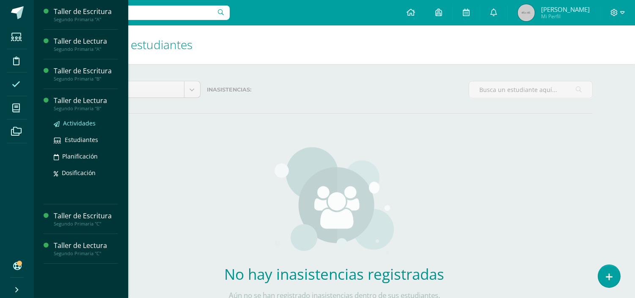
click at [79, 124] on span "Actividades" at bounding box center [79, 123] width 33 height 8
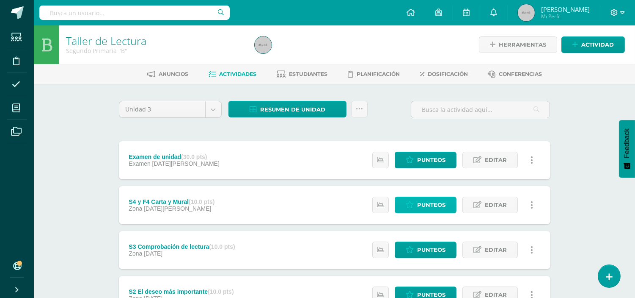
click at [412, 201] on icon at bounding box center [410, 204] width 8 height 7
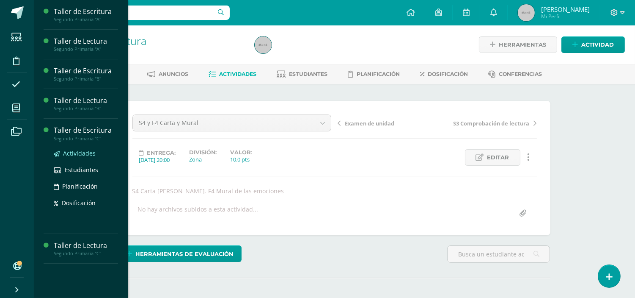
click at [74, 154] on span "Actividades" at bounding box center [79, 153] width 33 height 8
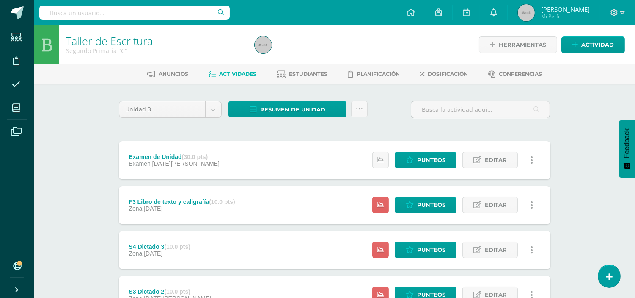
scroll to position [141, 0]
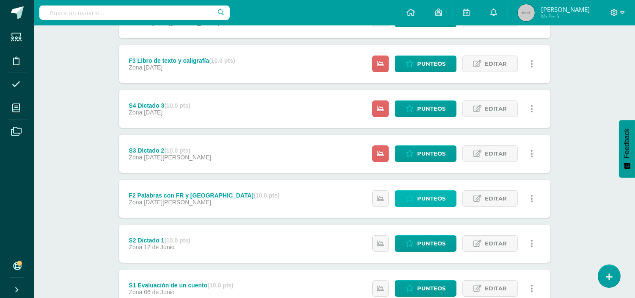
click at [414, 197] on icon at bounding box center [410, 198] width 8 height 7
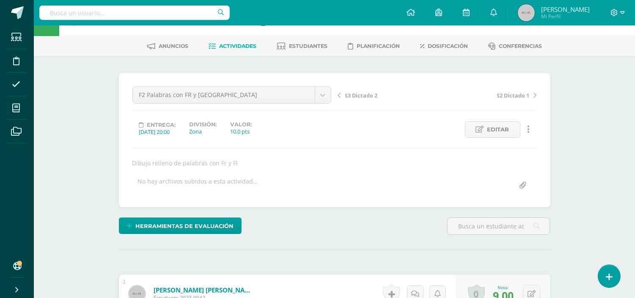
scroll to position [2, 0]
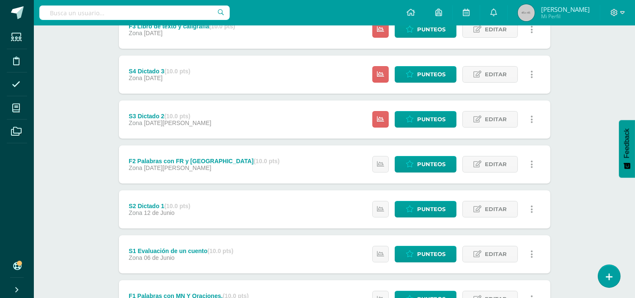
scroll to position [157, 0]
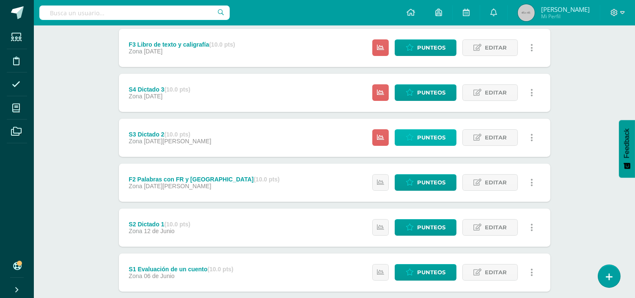
click at [419, 138] on span "Punteos" at bounding box center [431, 138] width 28 height 16
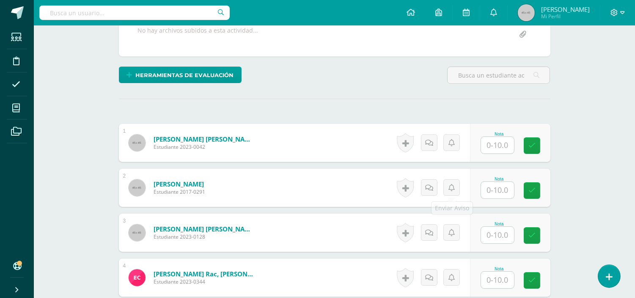
scroll to position [189, 0]
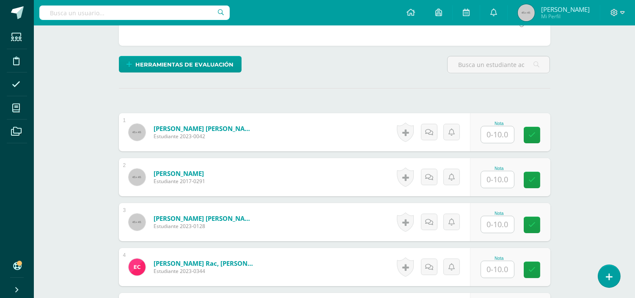
click at [506, 133] on input "text" at bounding box center [497, 134] width 33 height 17
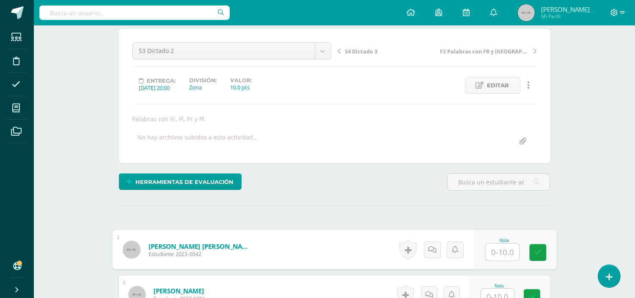
scroll to position [95, 0]
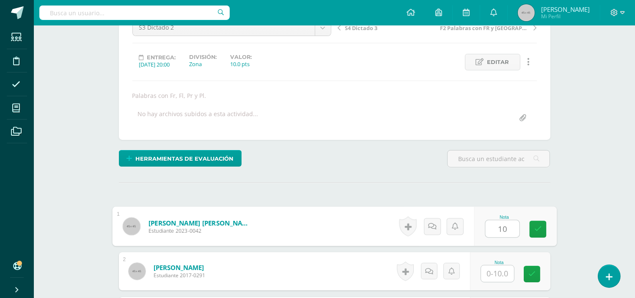
type input "10"
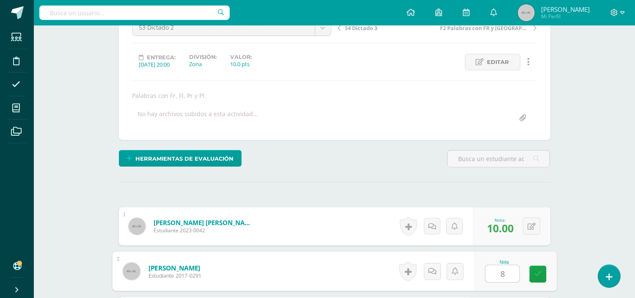
type input "8"
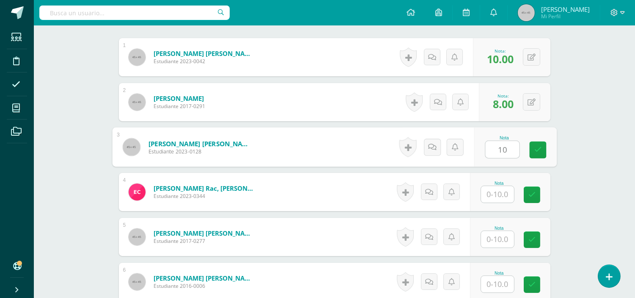
type input "10"
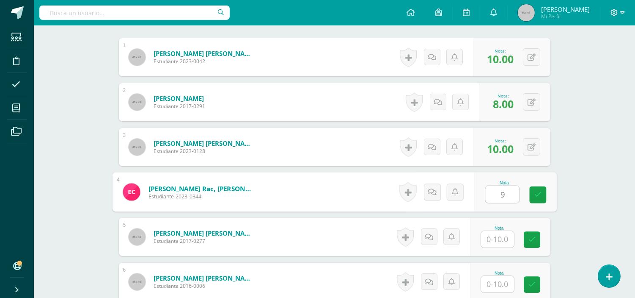
type input "9"
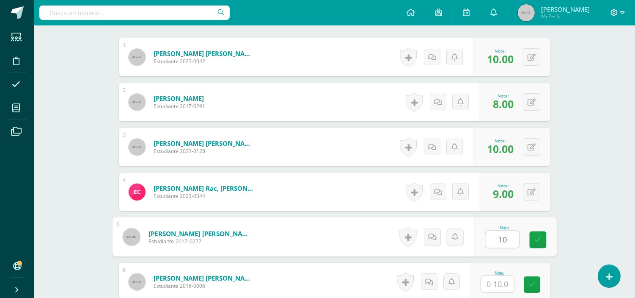
type input "10"
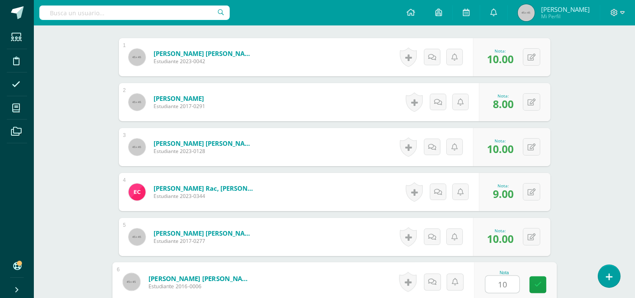
type input "10"
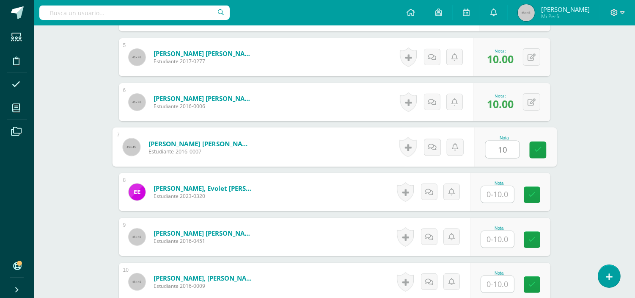
type input "10"
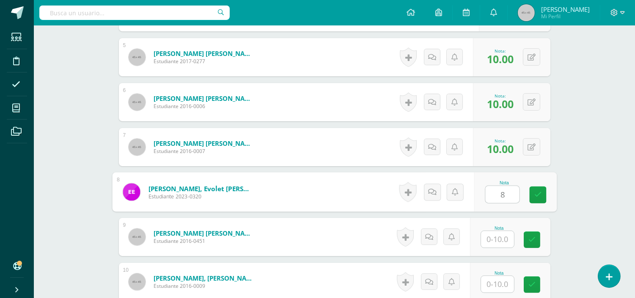
type input "8"
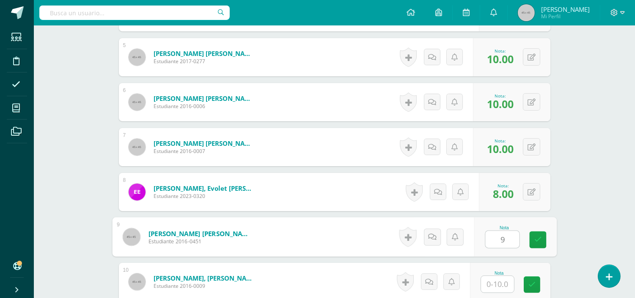
type input "9"
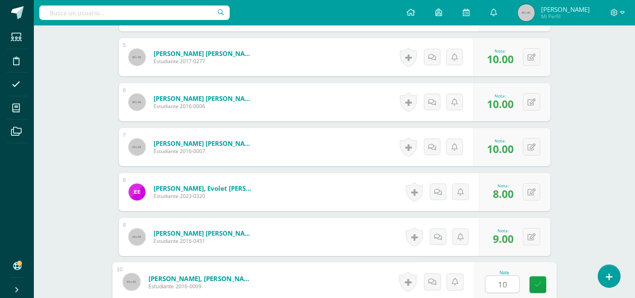
type input "10"
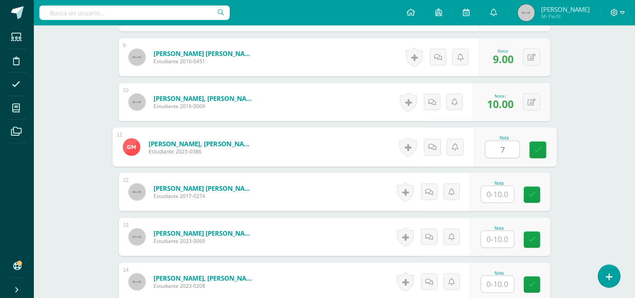
type input "7"
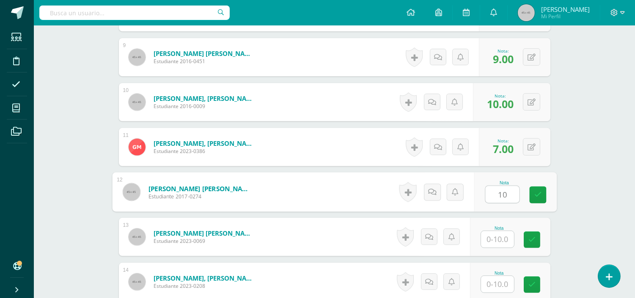
type input "10"
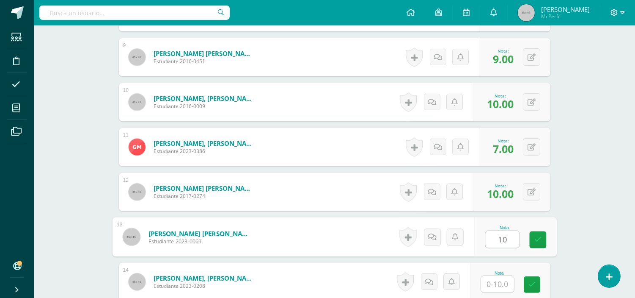
type input "10"
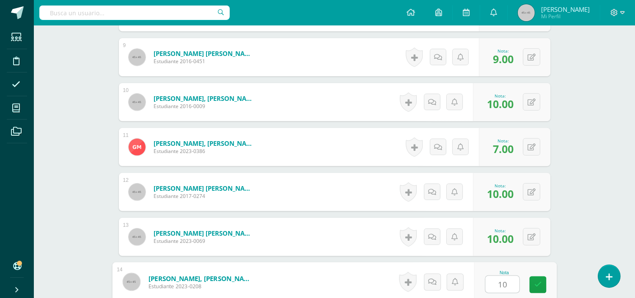
type input "10"
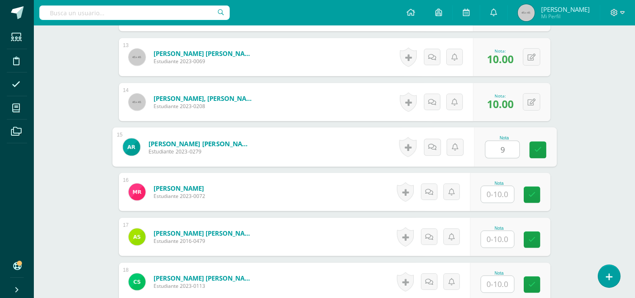
type input "9"
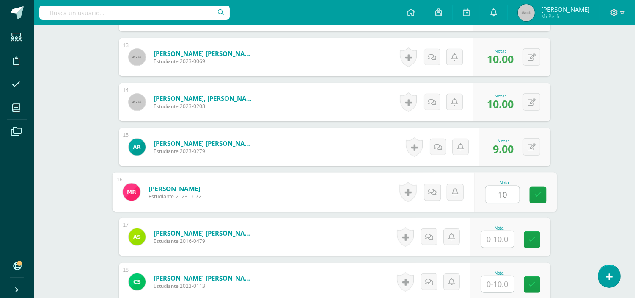
type input "10"
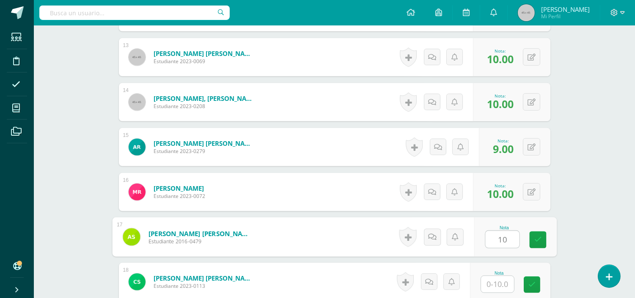
type input "10"
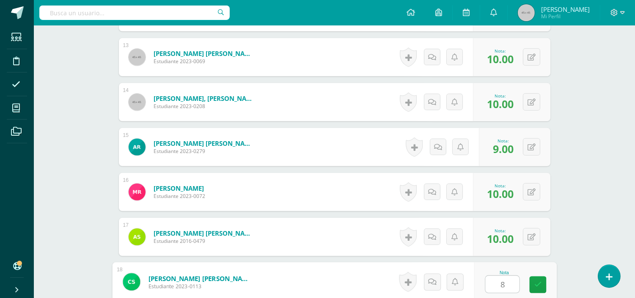
type input "8"
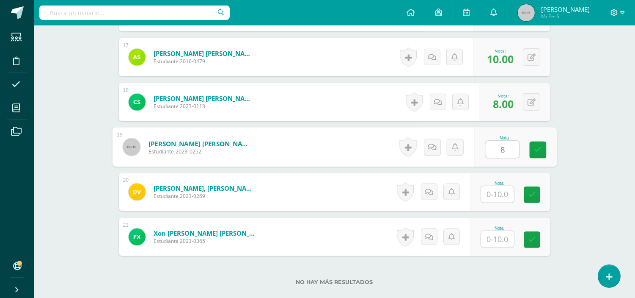
type input "8"
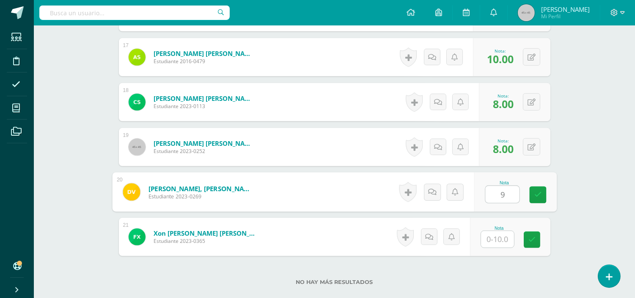
type input "9"
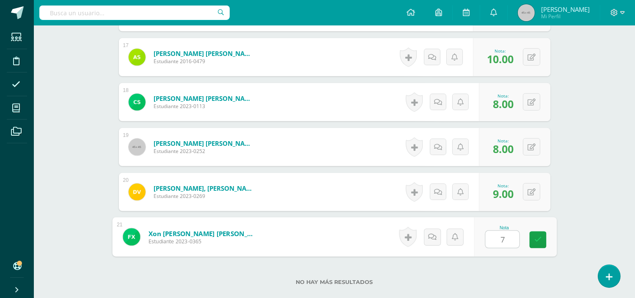
type input "7"
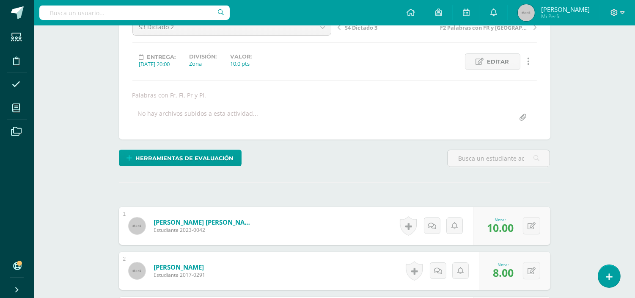
scroll to position [0, 0]
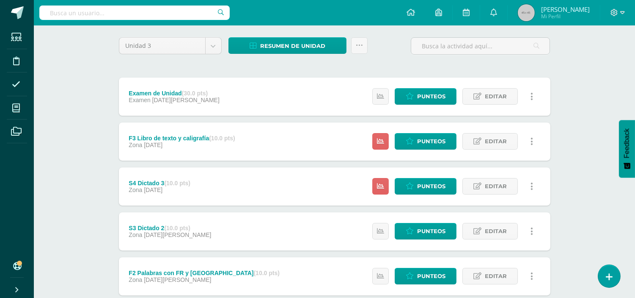
scroll to position [47, 0]
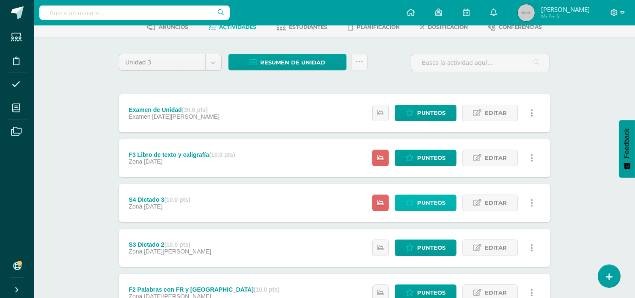
click at [415, 200] on link "Punteos" at bounding box center [426, 202] width 62 height 17
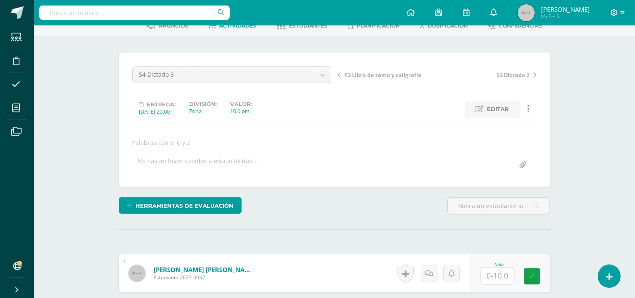
scroll to position [95, 0]
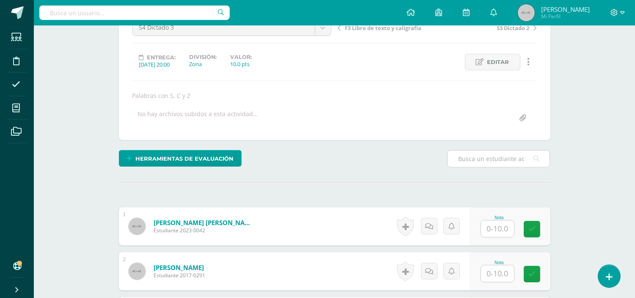
drag, startPoint x: 526, startPoint y: 178, endPoint x: 532, endPoint y: 166, distance: 13.4
click at [509, 230] on input "text" at bounding box center [497, 228] width 33 height 17
type input "9"
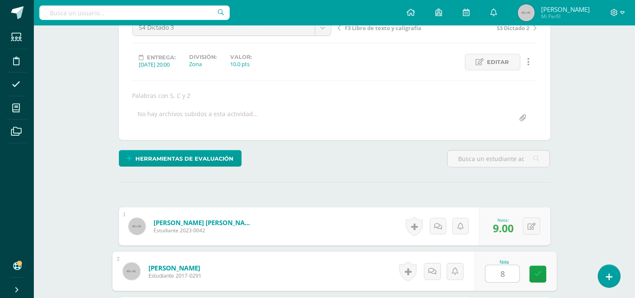
type input "8"
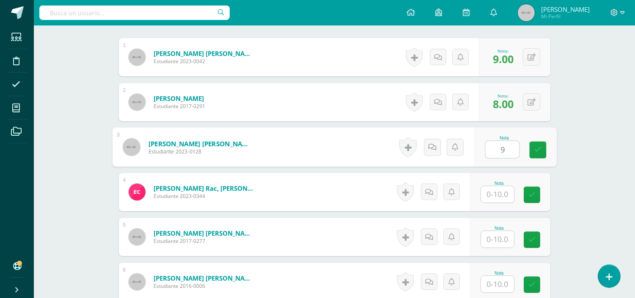
type input "9"
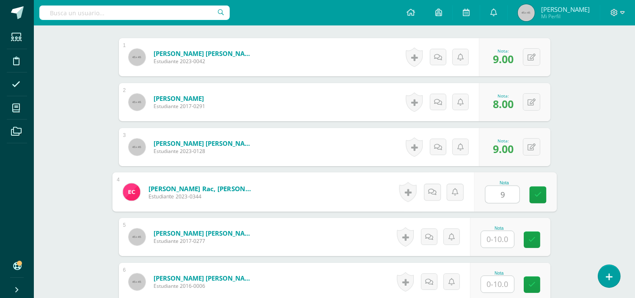
type input "9"
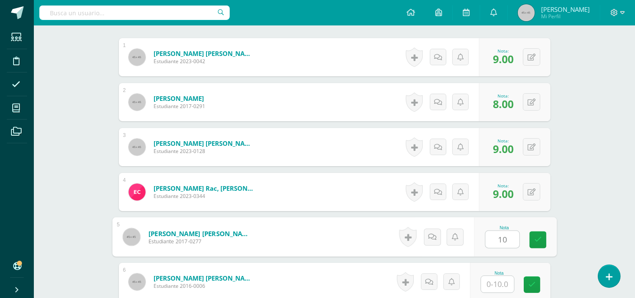
type input "10"
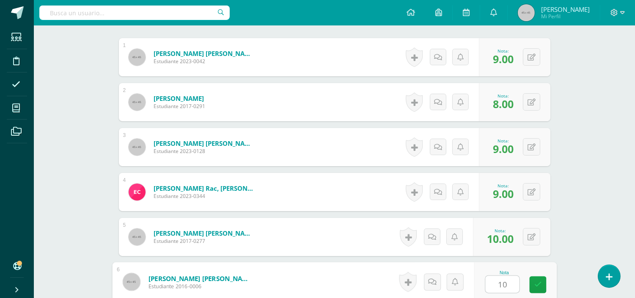
type input "10"
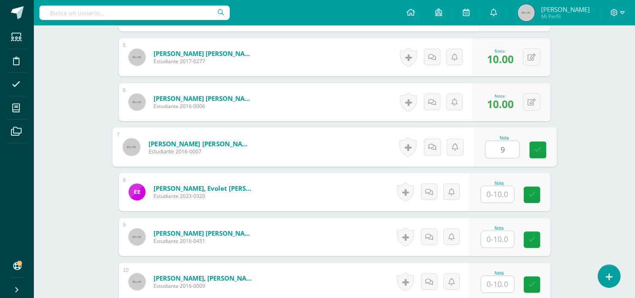
type input "9"
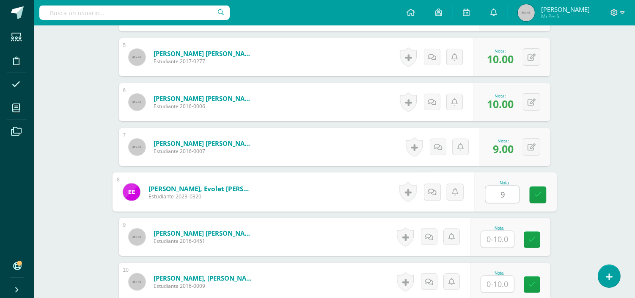
type input "9"
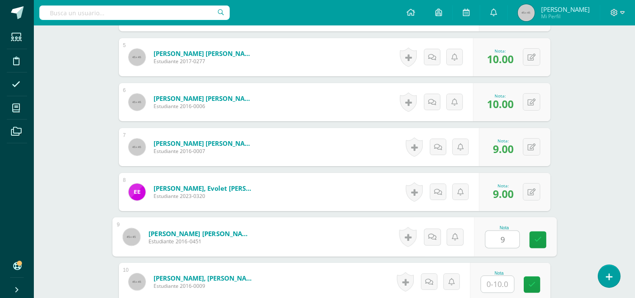
type input "9"
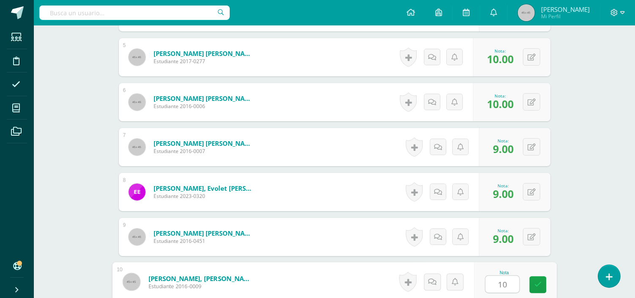
type input "10"
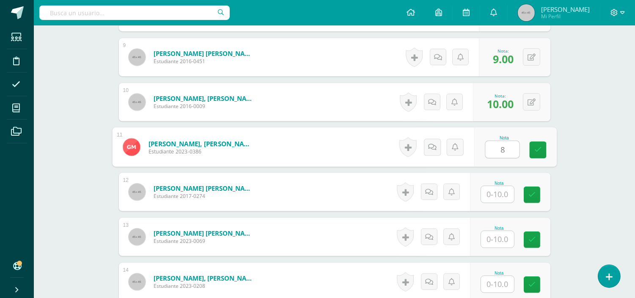
type input "8"
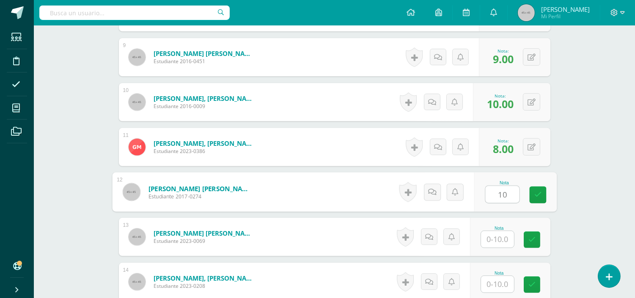
type input "10"
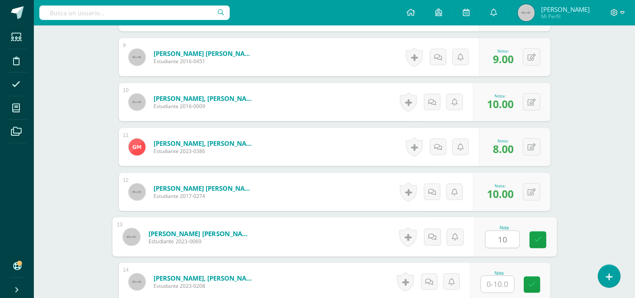
type input "10"
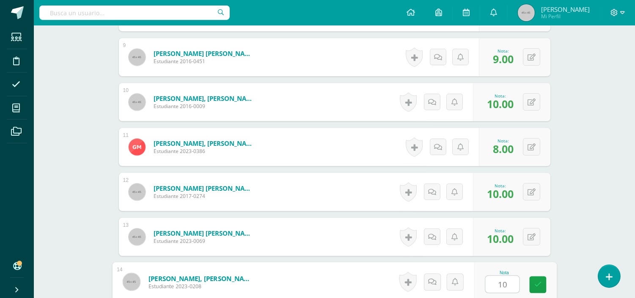
type input "10"
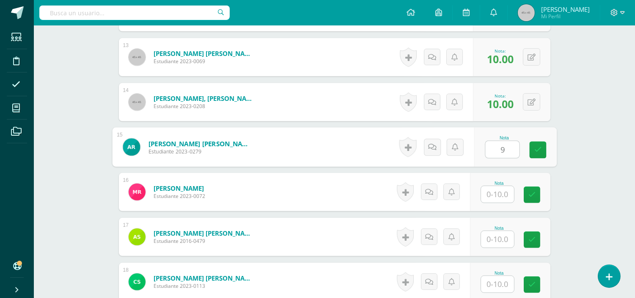
type input "9"
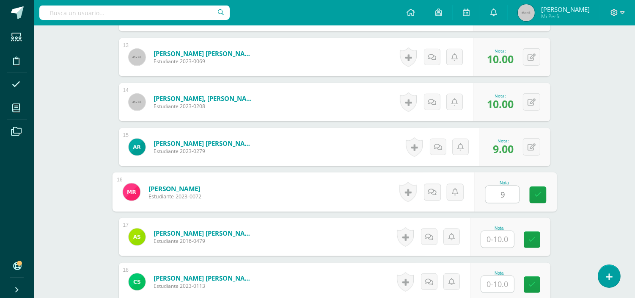
type input "9"
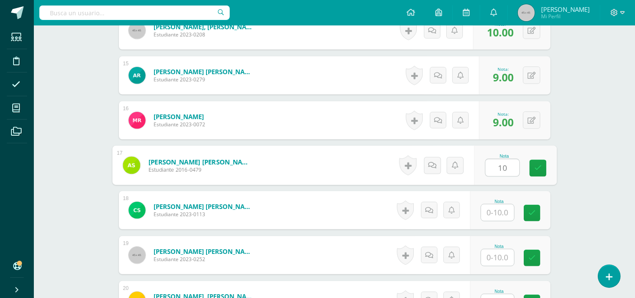
scroll to position [896, 0]
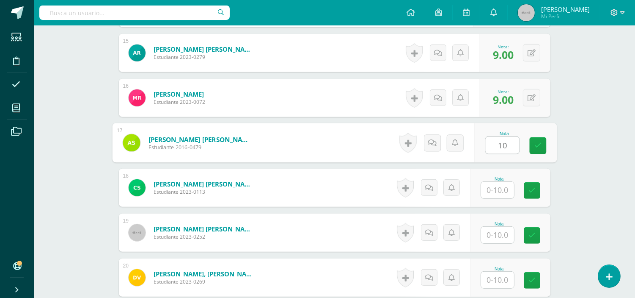
type input "10"
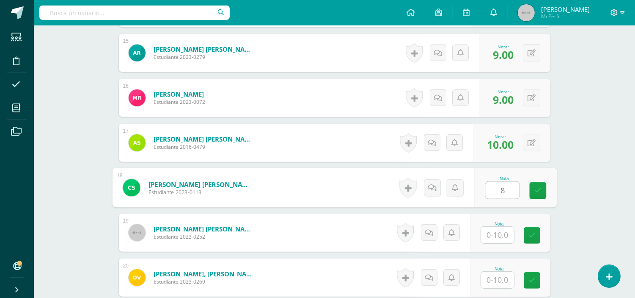
type input "8"
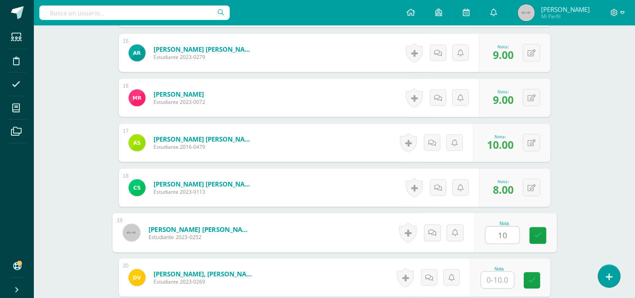
type input "10"
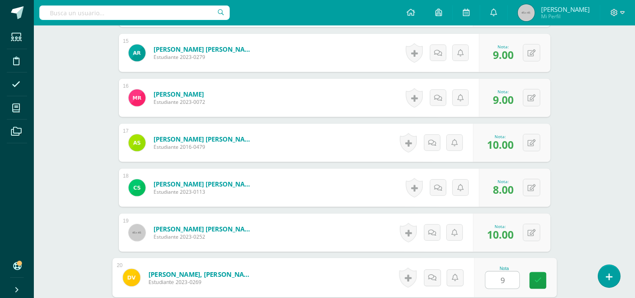
type input "9"
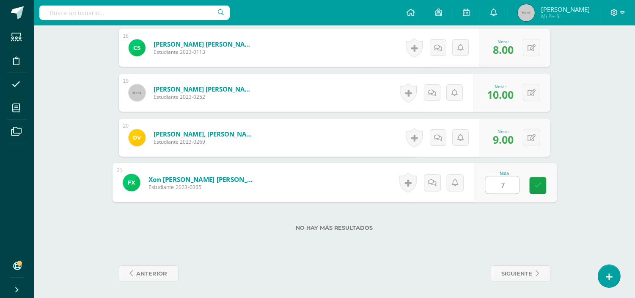
type input "7"
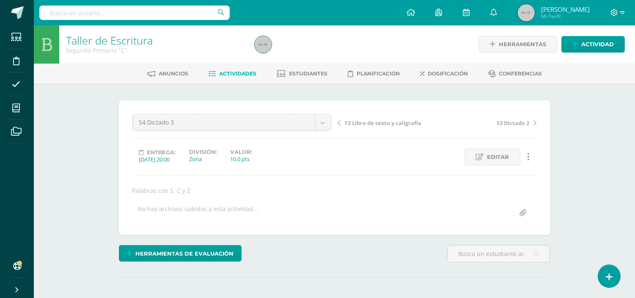
scroll to position [0, 0]
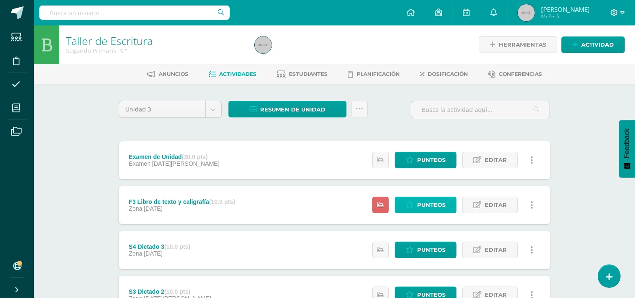
click at [428, 204] on span "Punteos" at bounding box center [431, 205] width 28 height 16
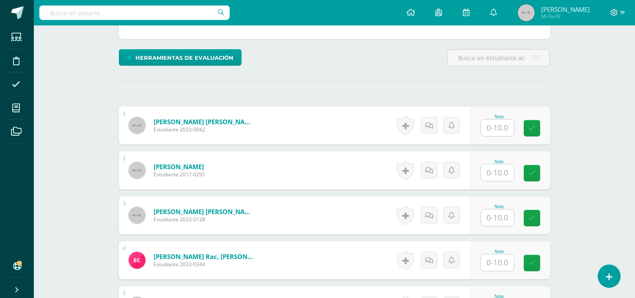
scroll to position [196, 0]
click at [487, 125] on input "text" at bounding box center [497, 127] width 33 height 17
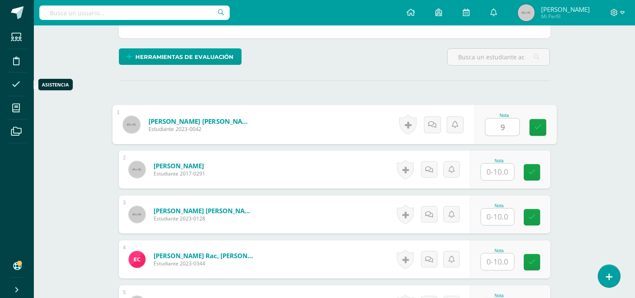
scroll to position [197, 0]
type input "9"
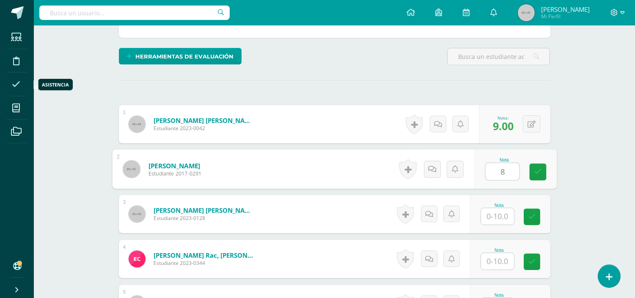
type input "8"
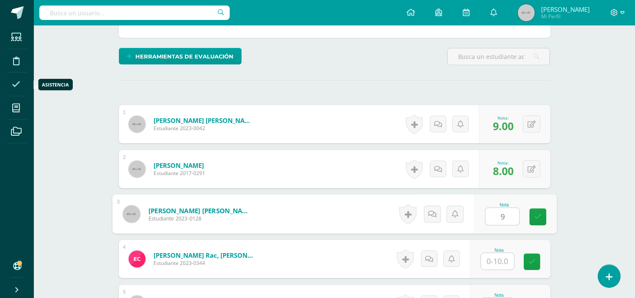
type input "9"
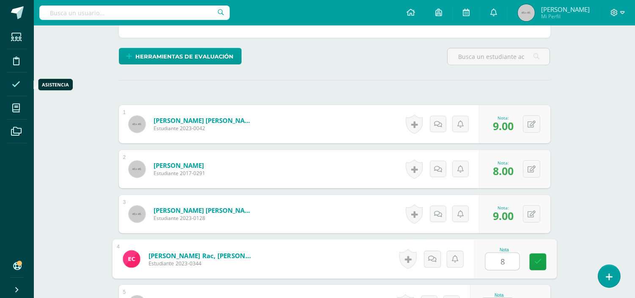
type input "8"
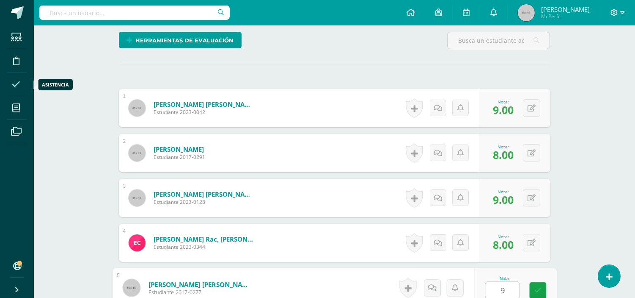
type input "9"
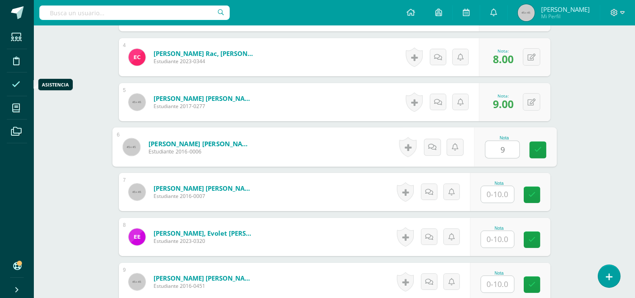
type input "9"
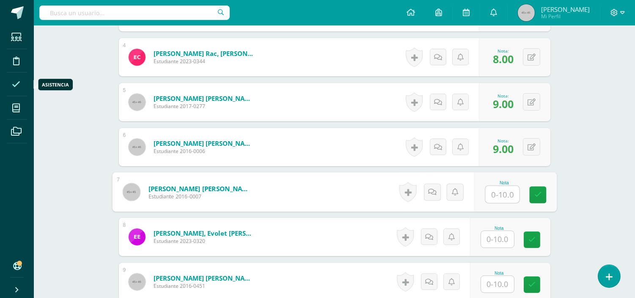
type input "9"
type input "8"
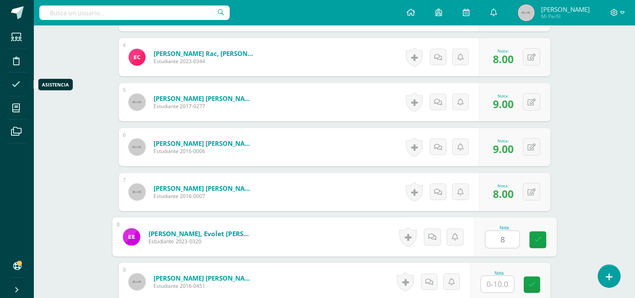
type input "8"
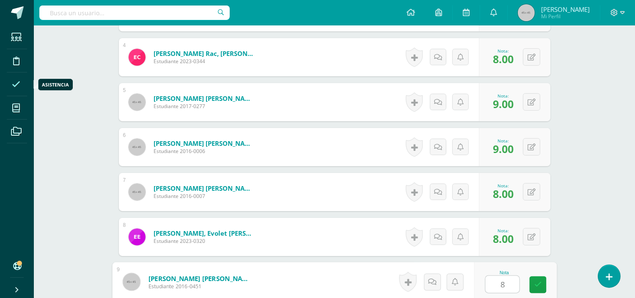
type input "8"
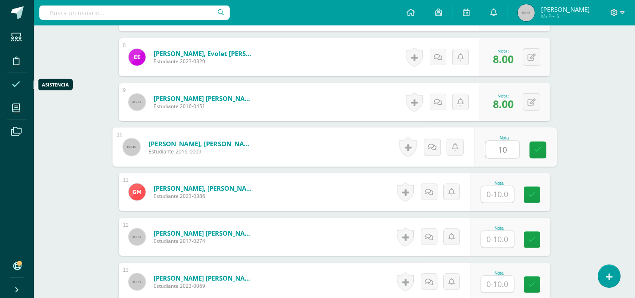
type input "10"
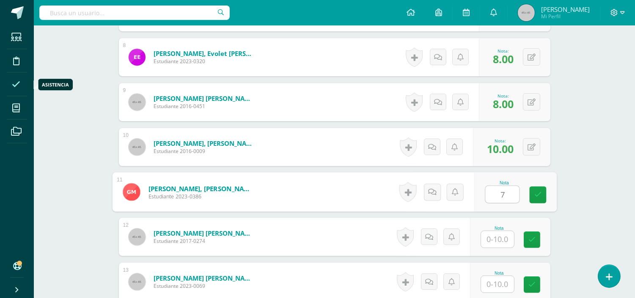
type input "7"
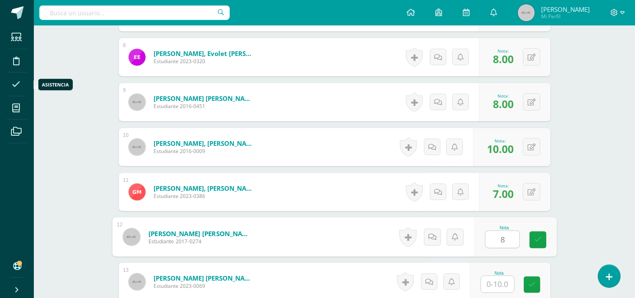
type input "8"
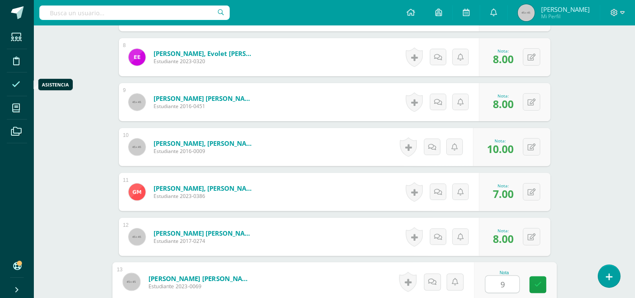
type input "9"
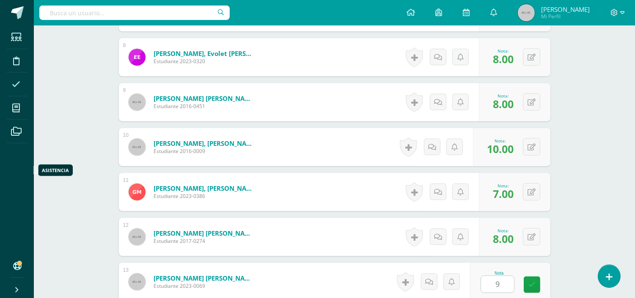
scroll to position [758, 0]
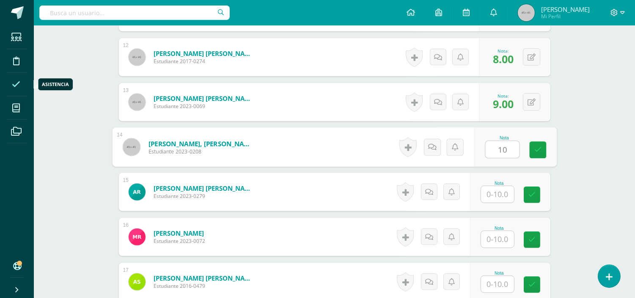
type input "10"
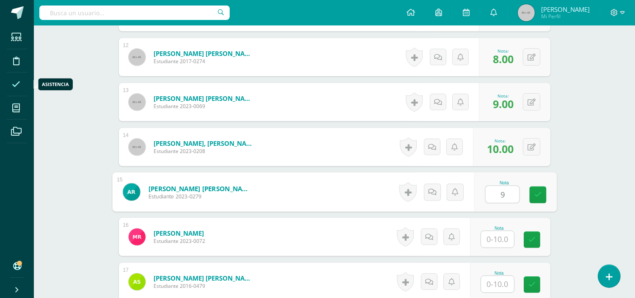
type input "9"
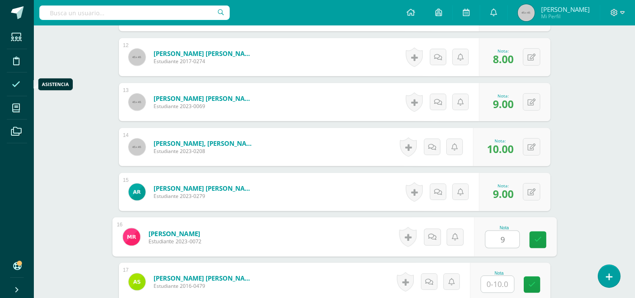
type input "9"
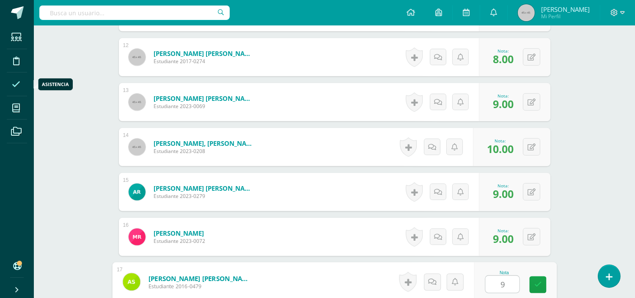
type input "9"
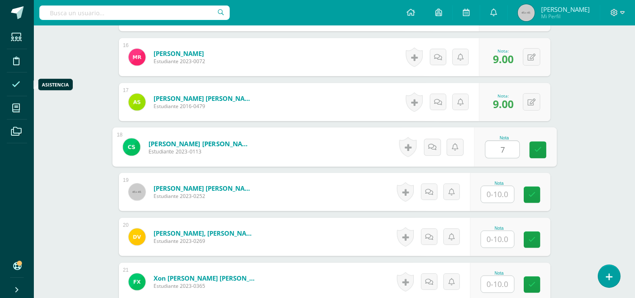
type input "7"
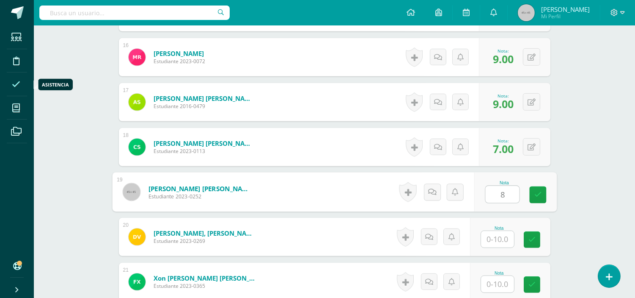
type input "8"
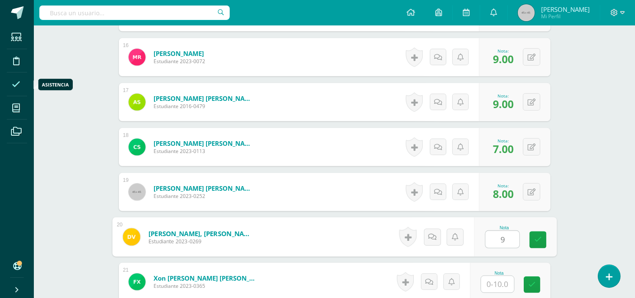
type input "9"
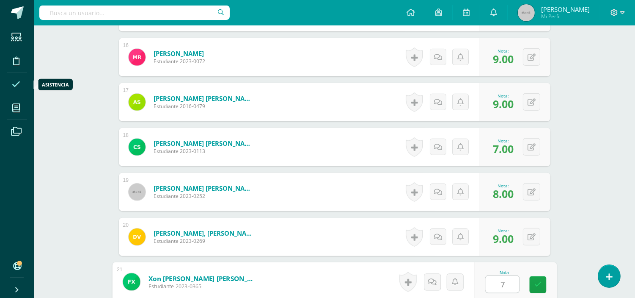
type input "7"
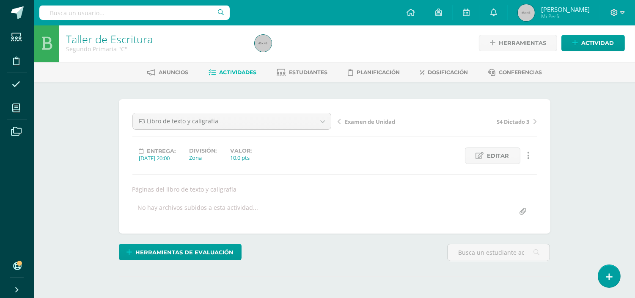
scroll to position [0, 0]
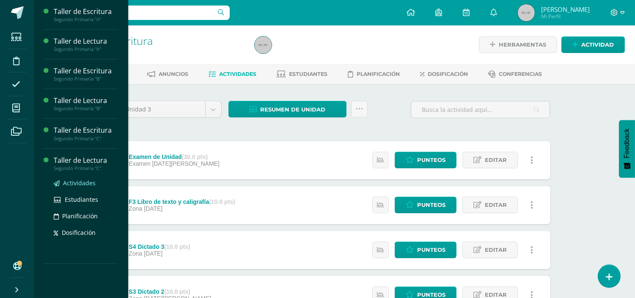
click at [86, 181] on span "Actividades" at bounding box center [79, 183] width 33 height 8
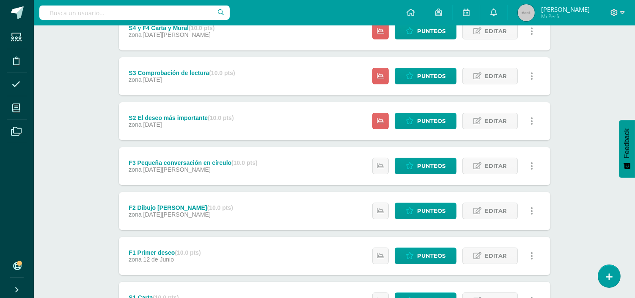
scroll to position [157, 0]
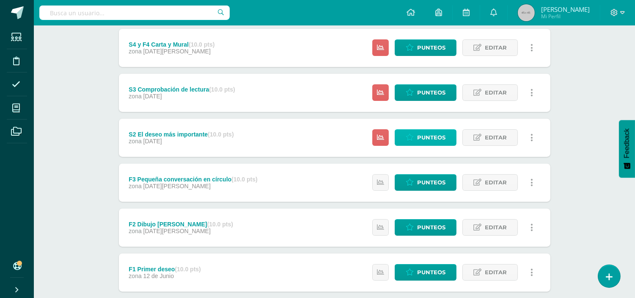
click at [428, 139] on span "Punteos" at bounding box center [431, 138] width 28 height 16
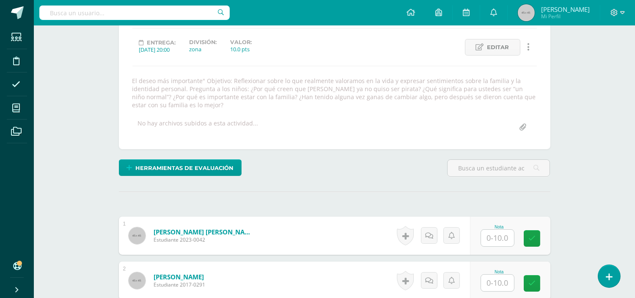
scroll to position [162, 0]
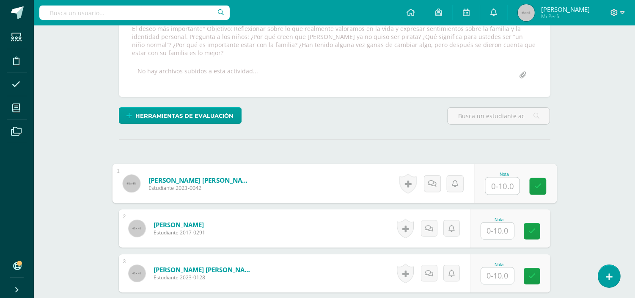
click at [495, 188] on input "text" at bounding box center [502, 185] width 34 height 17
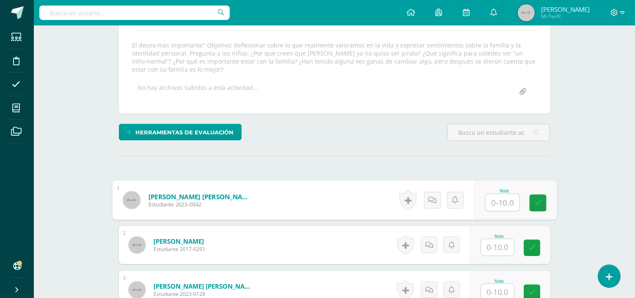
scroll to position [163, 0]
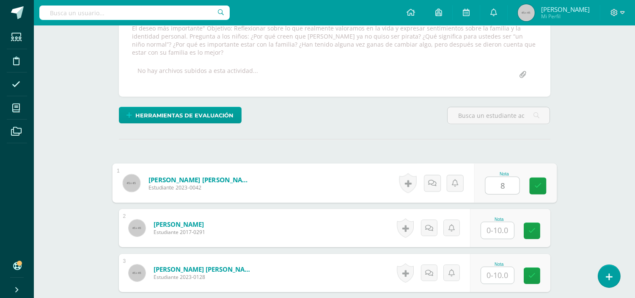
type input "8"
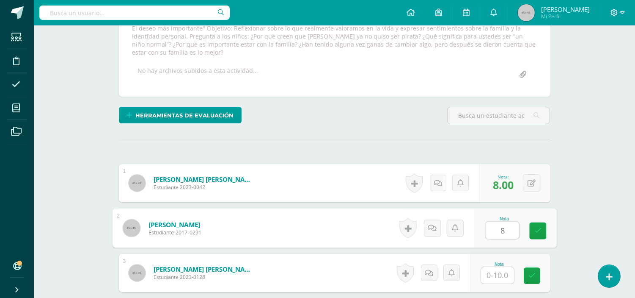
type input "8"
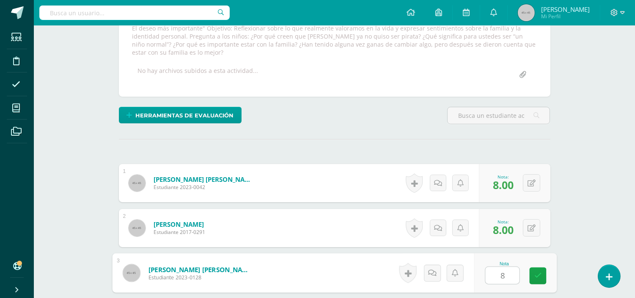
type input "8"
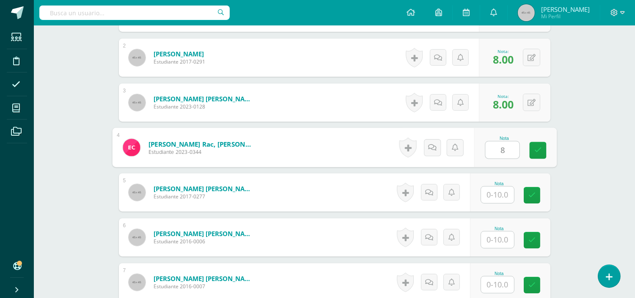
type input "8"
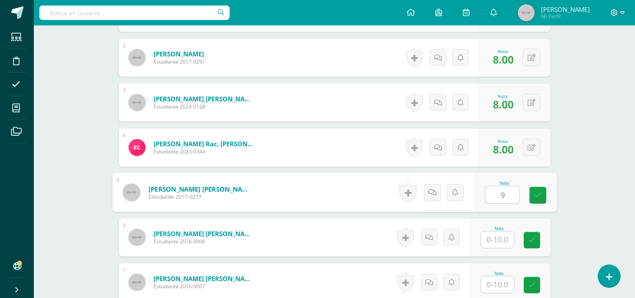
type input "9"
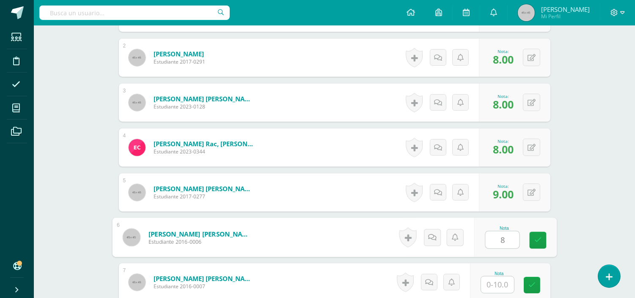
type input "8"
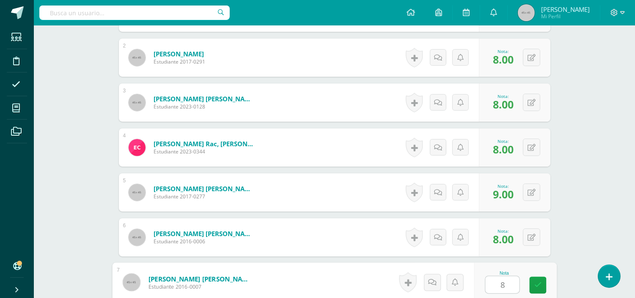
type input "8"
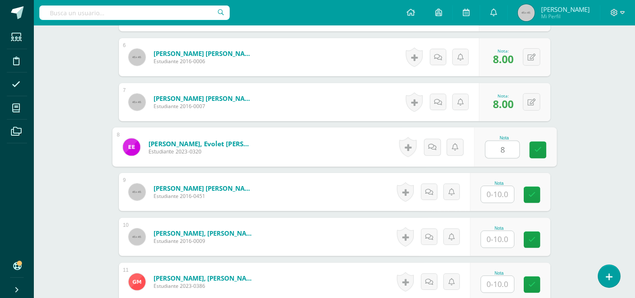
type input "8"
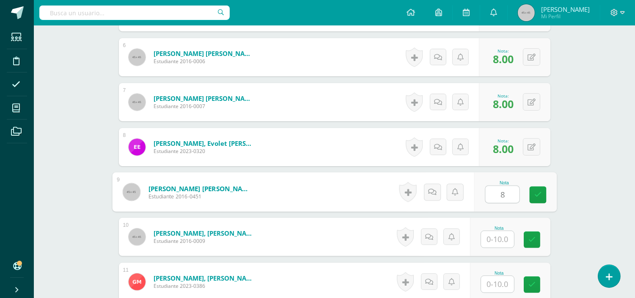
type input "8"
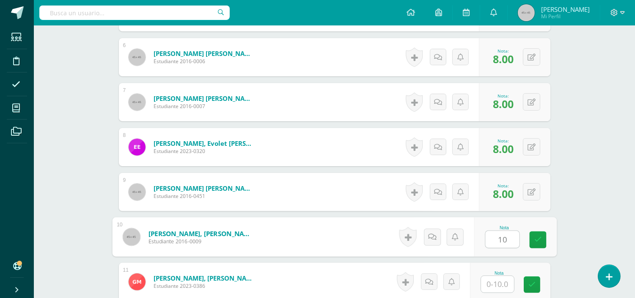
type input "10"
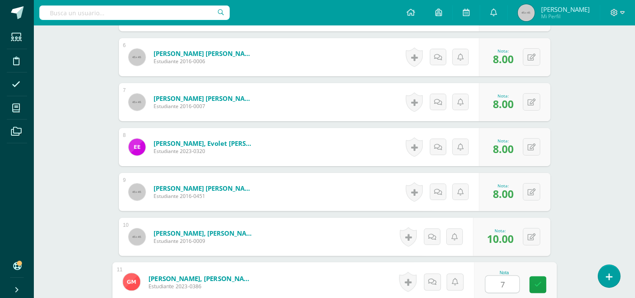
type input "7"
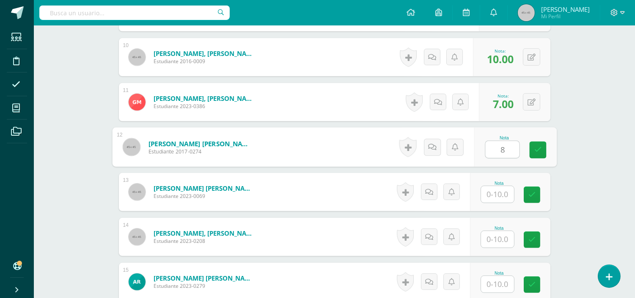
type input "8"
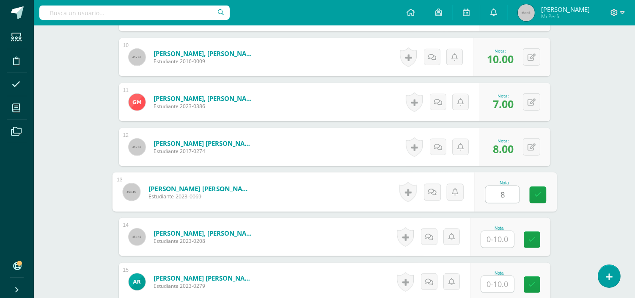
type input "8"
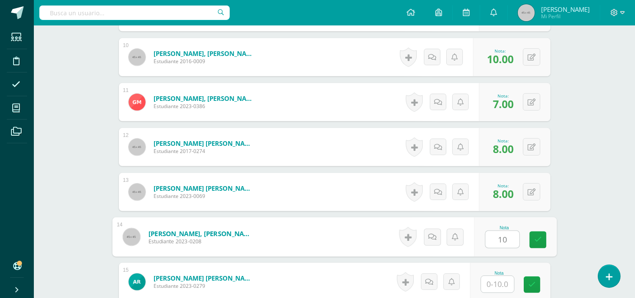
type input "10"
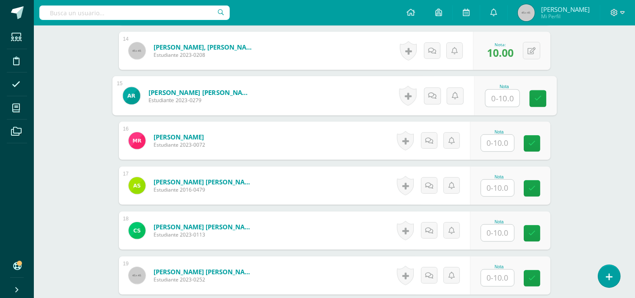
scroll to position [880, 0]
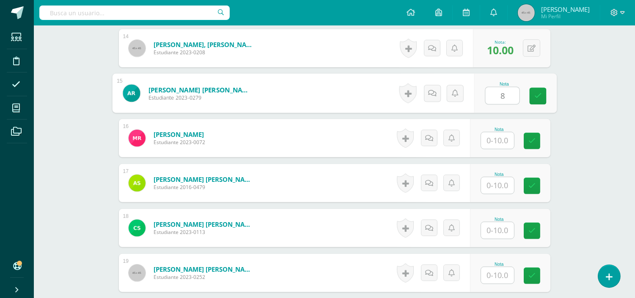
type input "8"
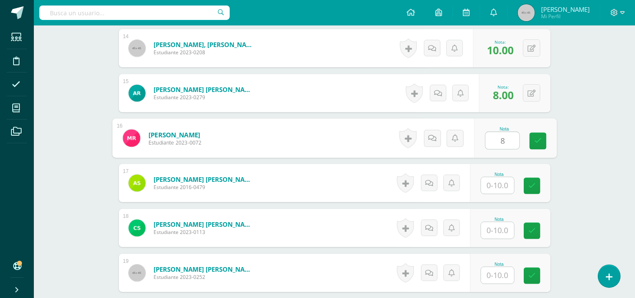
type input "8"
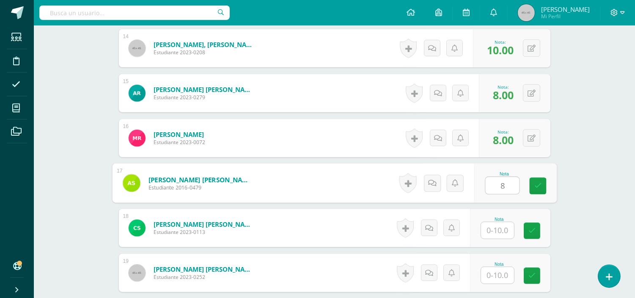
type input "8"
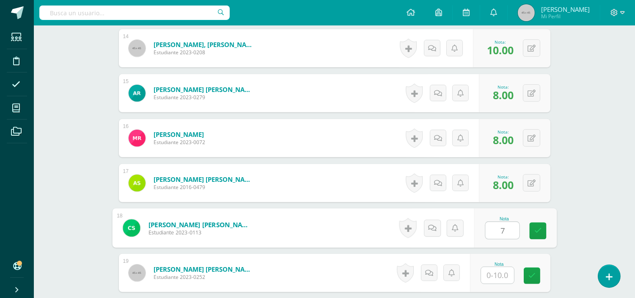
type input "7"
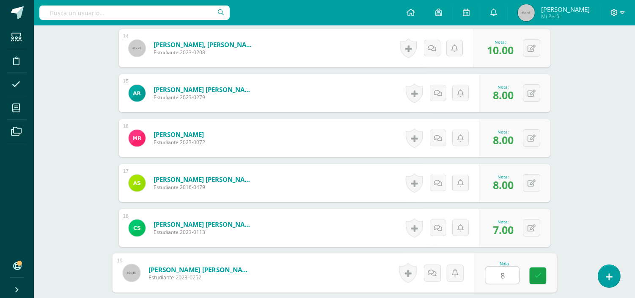
type input "8"
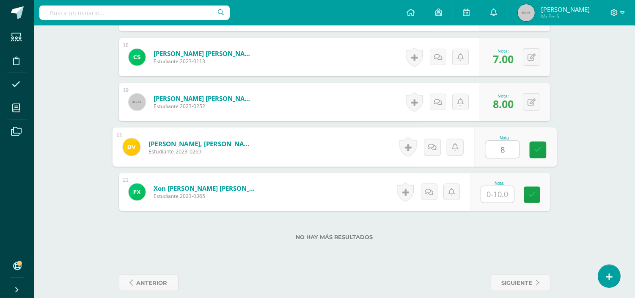
type input "8"
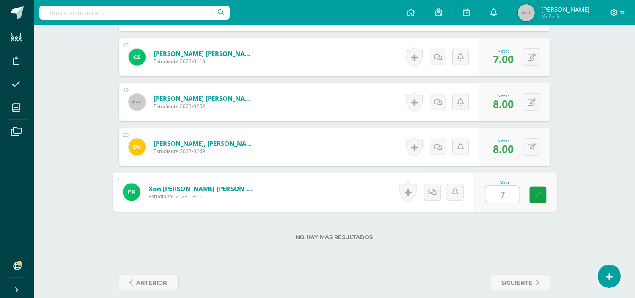
type input "7"
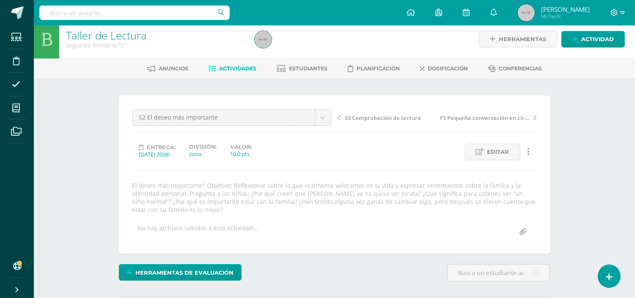
scroll to position [0, 0]
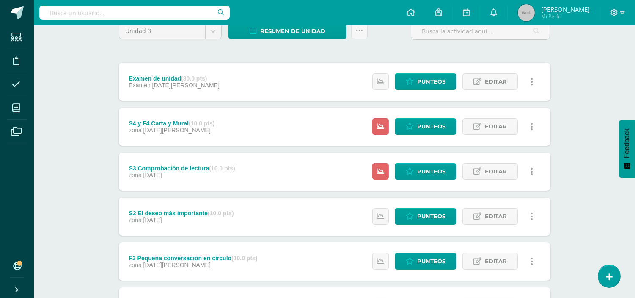
scroll to position [63, 0]
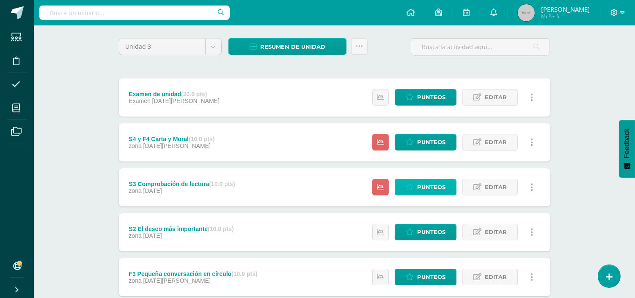
click at [413, 185] on icon at bounding box center [410, 186] width 8 height 7
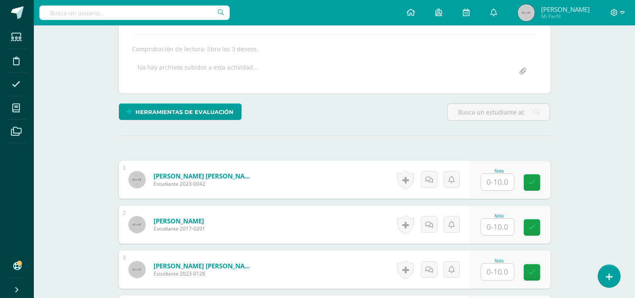
scroll to position [142, 0]
click at [502, 180] on input "text" at bounding box center [497, 181] width 33 height 17
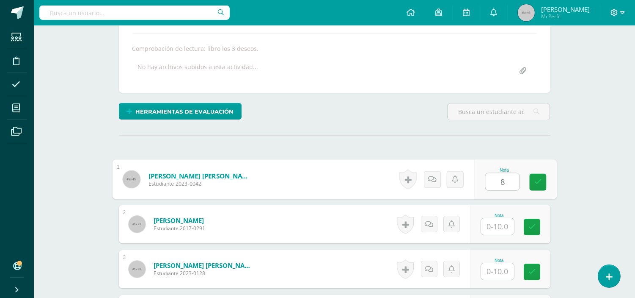
type input "8"
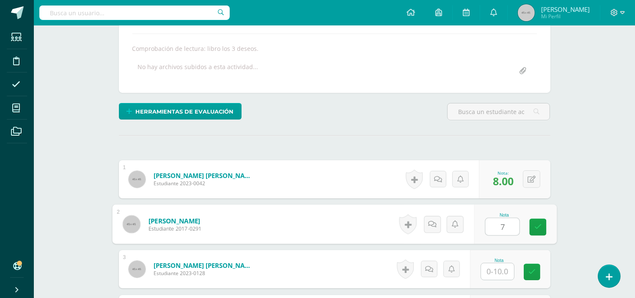
type input "7"
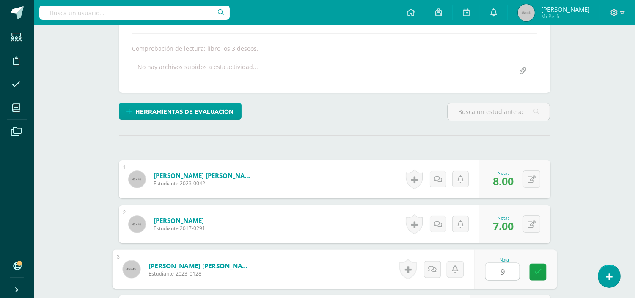
type input "9"
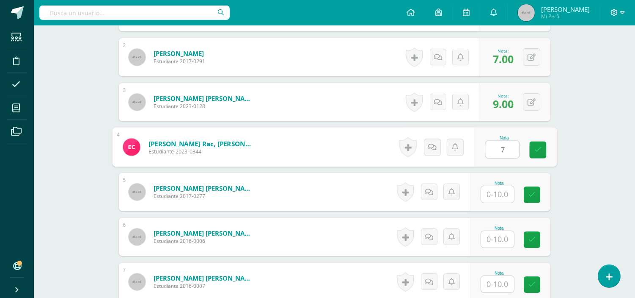
type input "7"
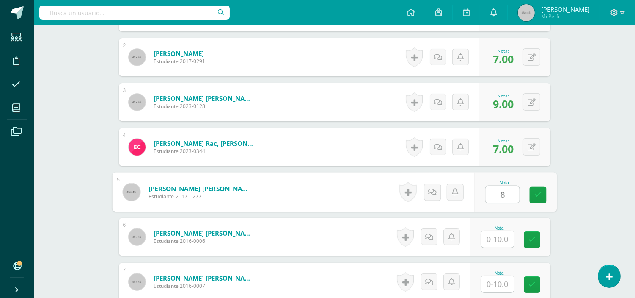
type input "8"
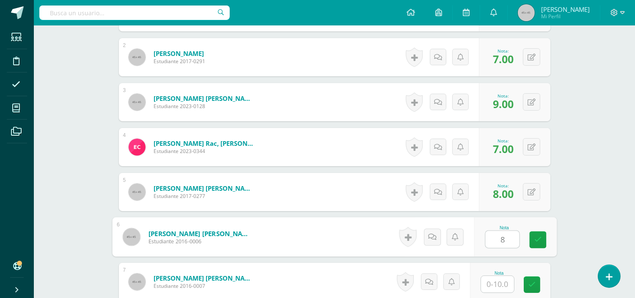
type input "8"
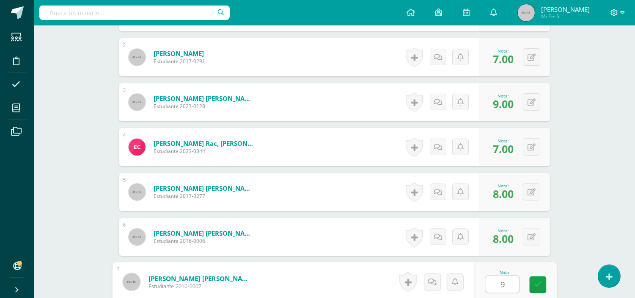
type input "9"
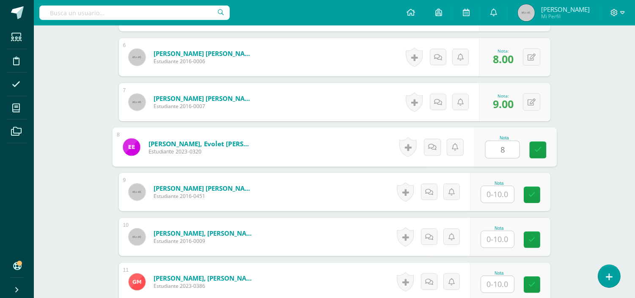
type input "8"
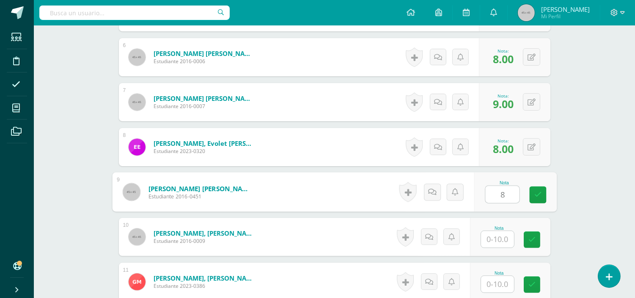
type input "8"
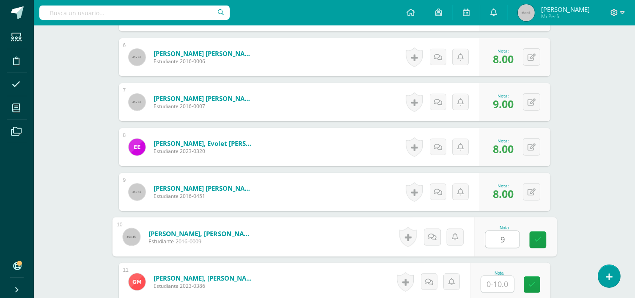
type input "9"
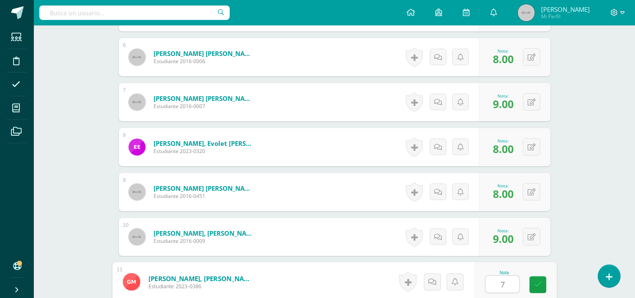
type input "7"
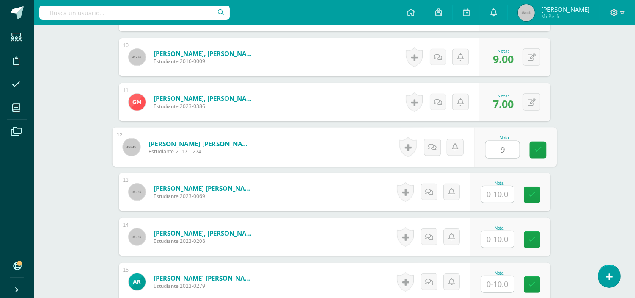
type input "9"
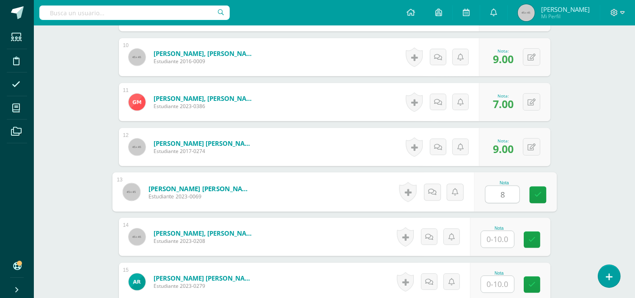
type input "8"
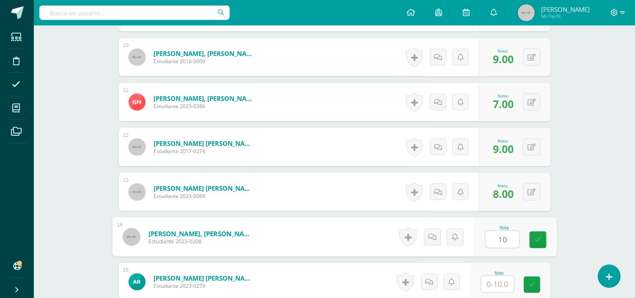
type input "10"
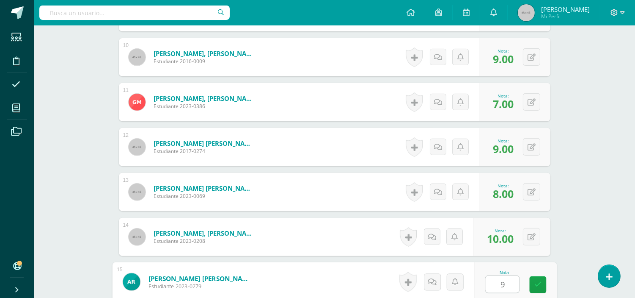
type input "9"
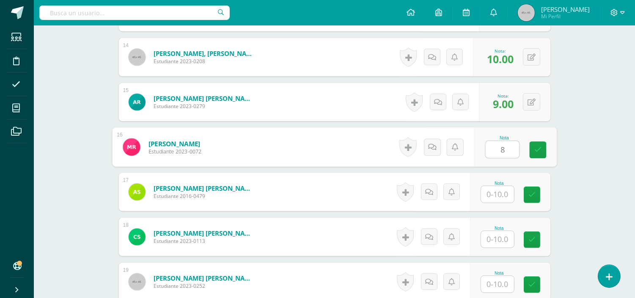
type input "8"
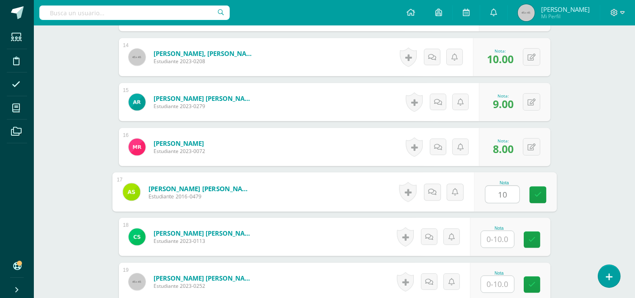
type input "10"
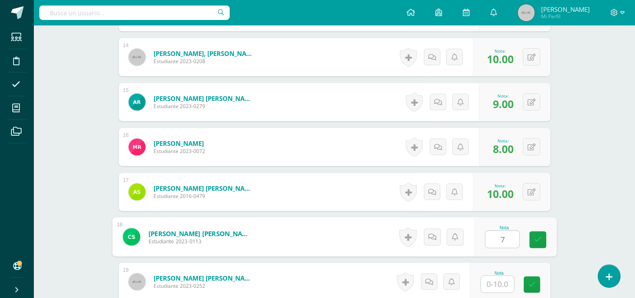
type input "7"
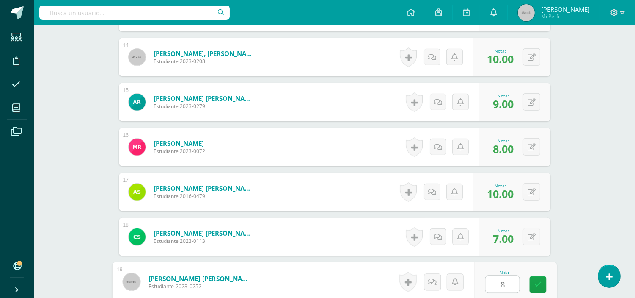
type input "8"
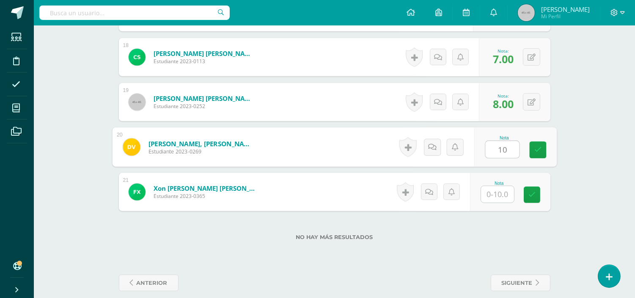
type input "10"
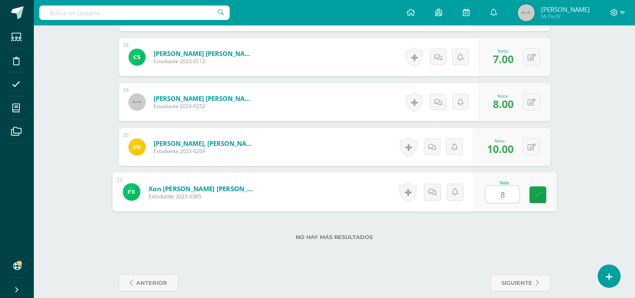
type input "8"
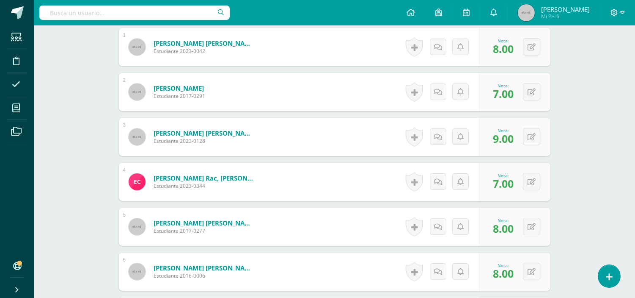
scroll to position [0, 0]
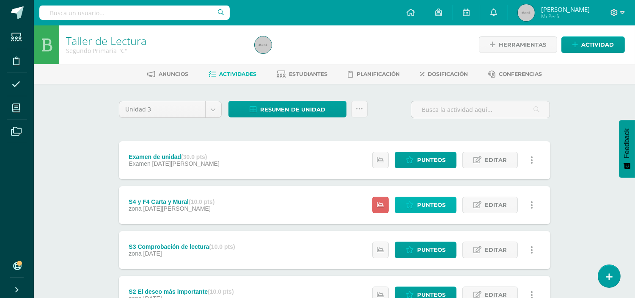
click at [422, 203] on span "Punteos" at bounding box center [431, 205] width 28 height 16
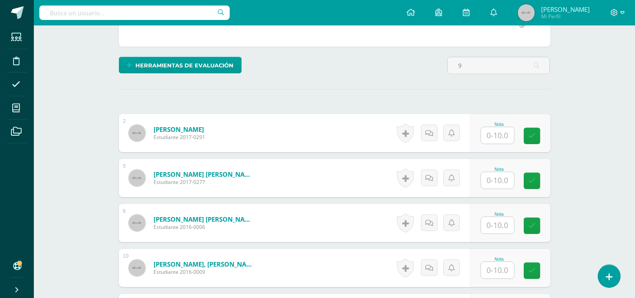
type input "9"
click at [494, 140] on input "text" at bounding box center [497, 135] width 33 height 17
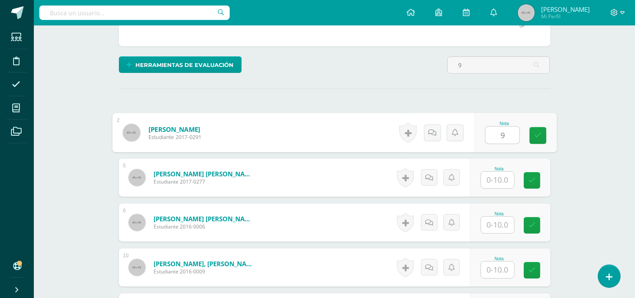
type input "9"
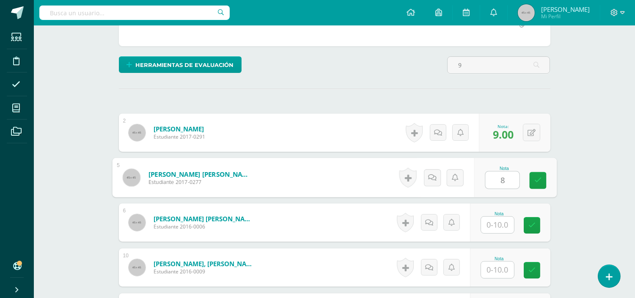
type input "8"
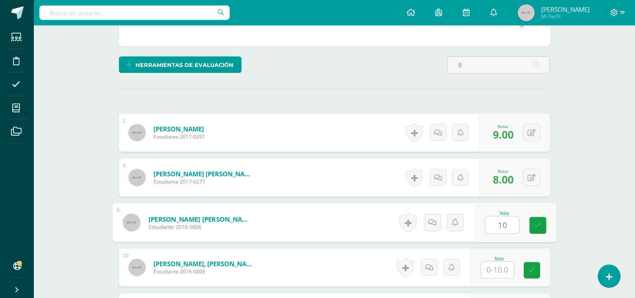
type input "10"
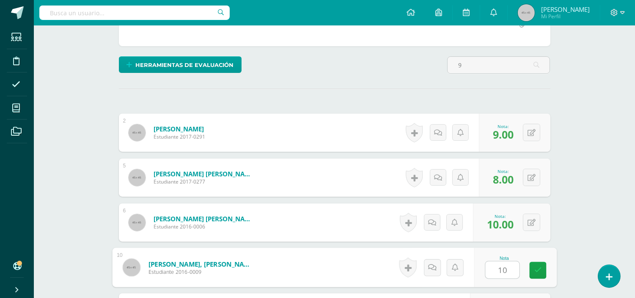
type input "10"
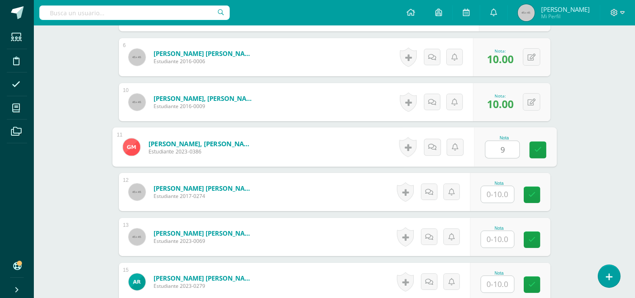
type input "9"
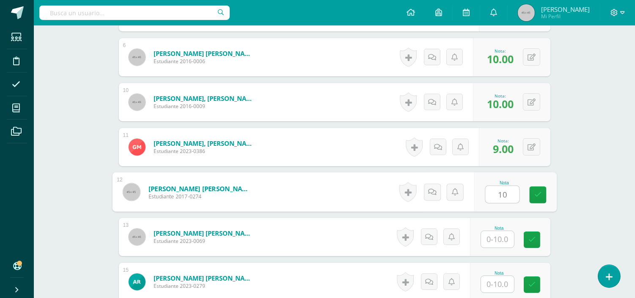
type input "10"
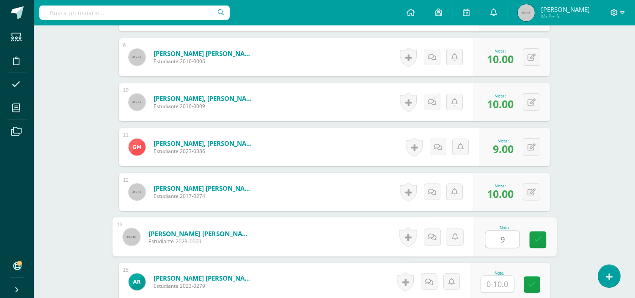
type input "9"
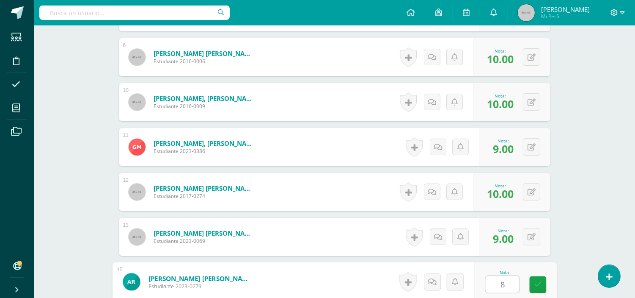
type input "8"
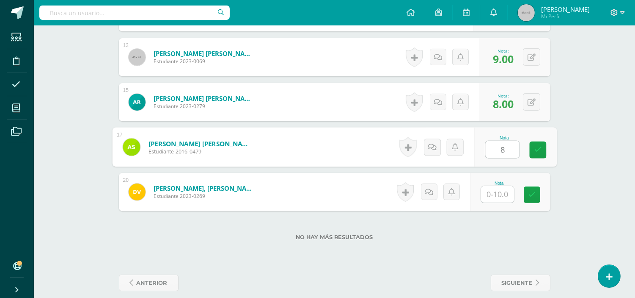
type input "8"
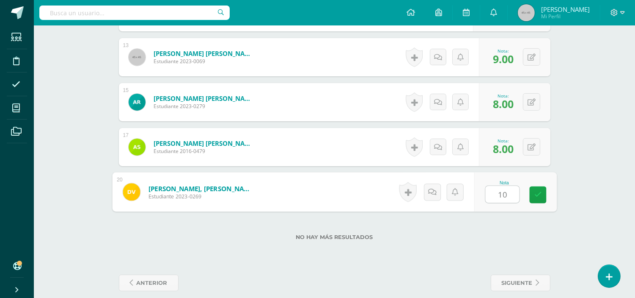
type input "10"
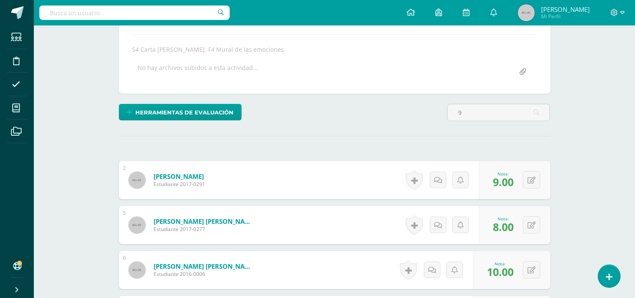
scroll to position [157, 0]
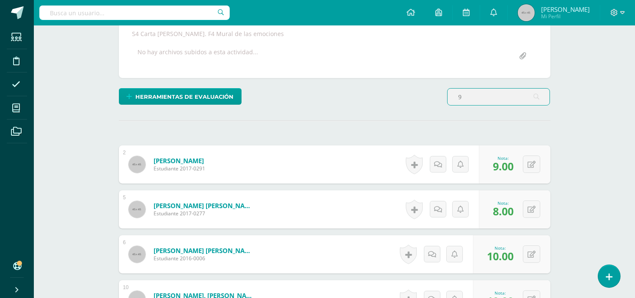
click at [471, 101] on input "9" at bounding box center [499, 96] width 102 height 17
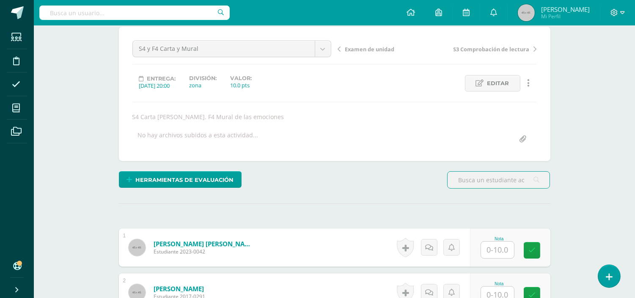
scroll to position [143, 0]
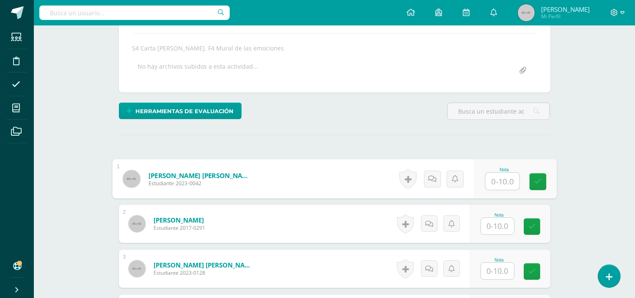
click at [494, 179] on input "text" at bounding box center [502, 181] width 34 height 17
type input "9"
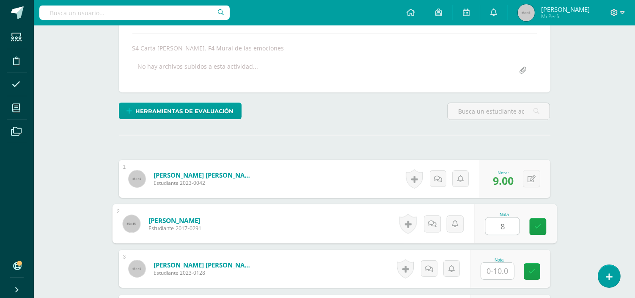
type input "8"
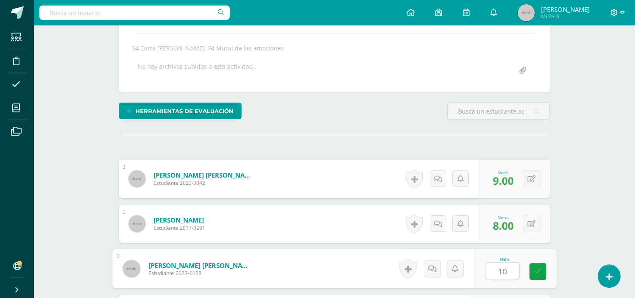
type input "10"
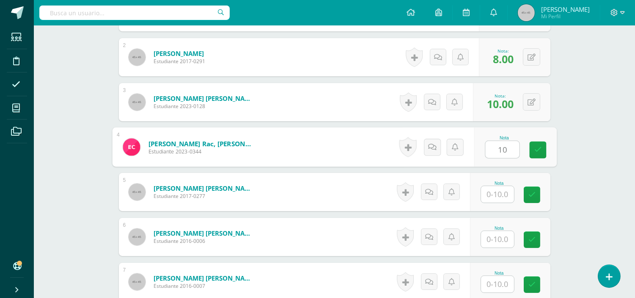
type input "10"
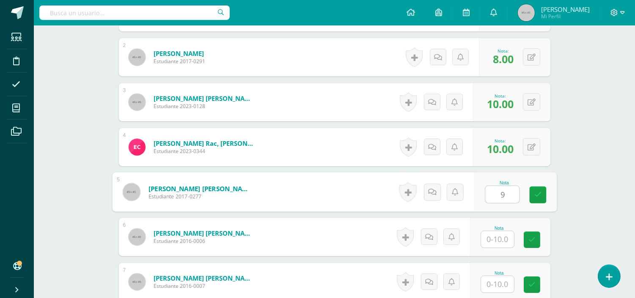
type input "9"
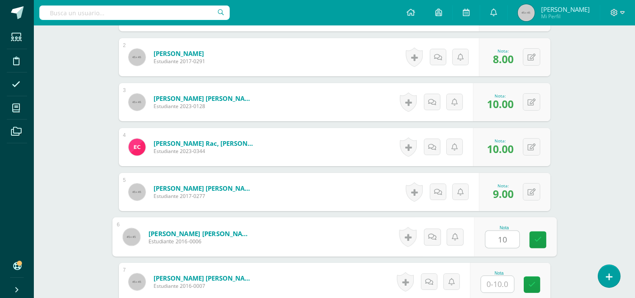
type input "10"
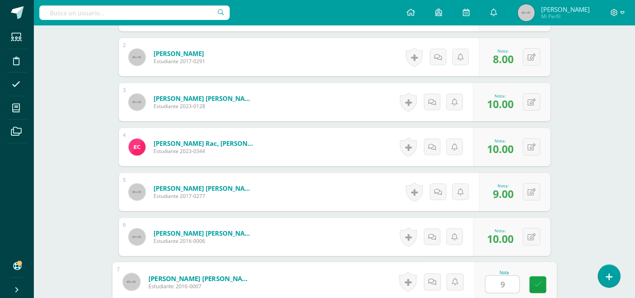
type input "9"
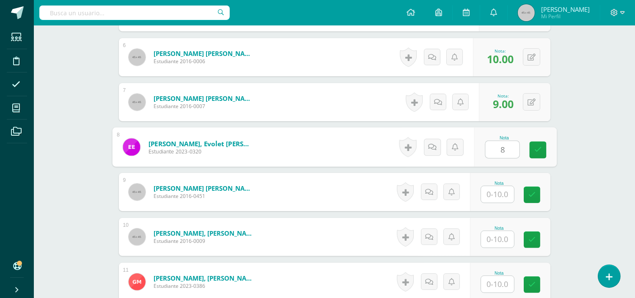
type input "8"
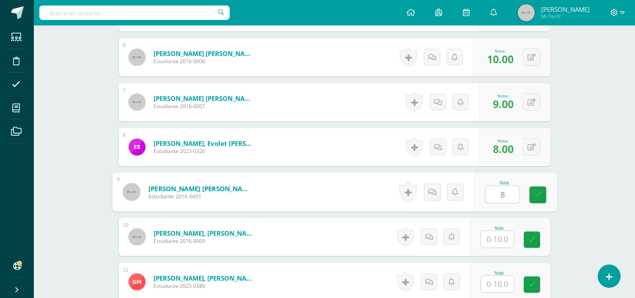
type input "8"
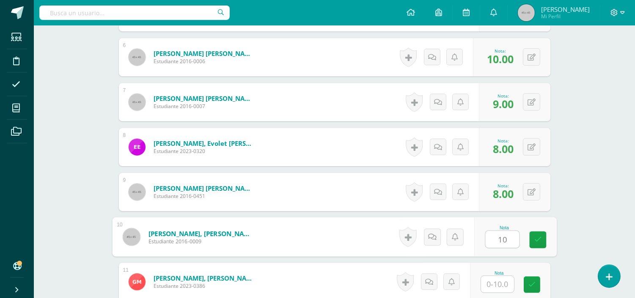
type input "10"
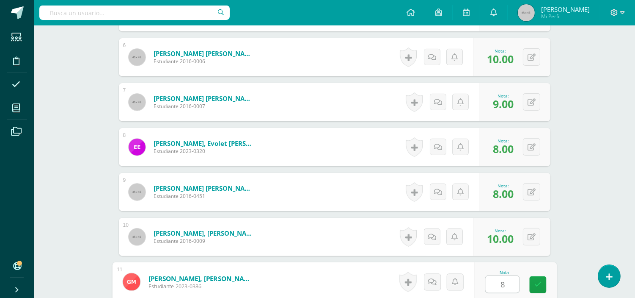
type input "8"
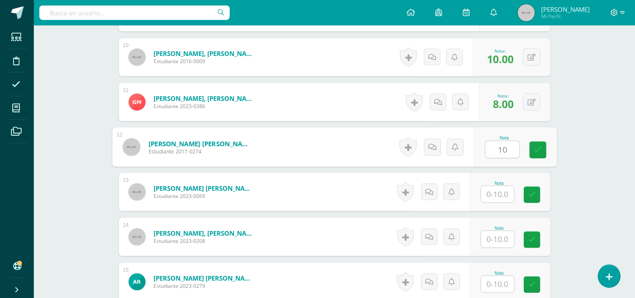
type input "10"
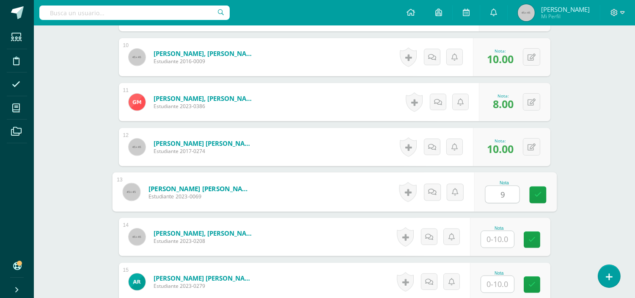
type input "9"
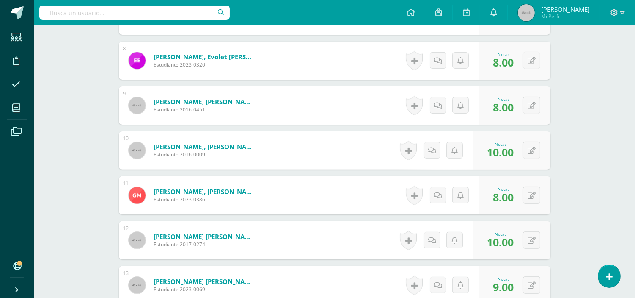
scroll to position [715, 0]
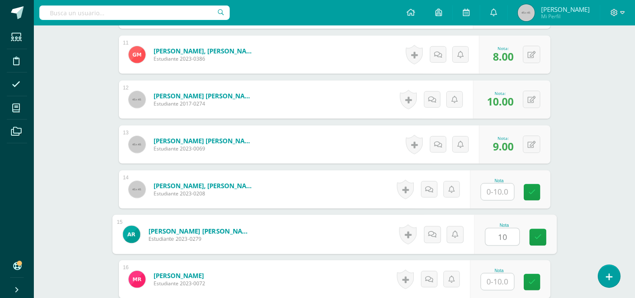
type input "10"
click at [500, 192] on input "text" at bounding box center [497, 191] width 33 height 17
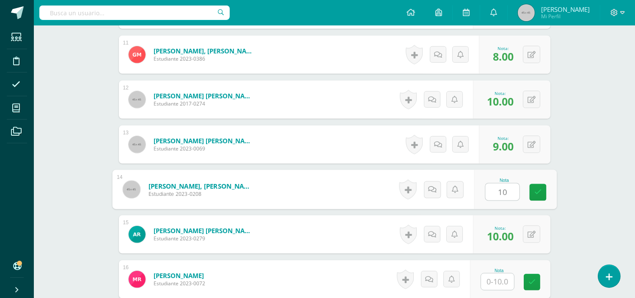
type input "10"
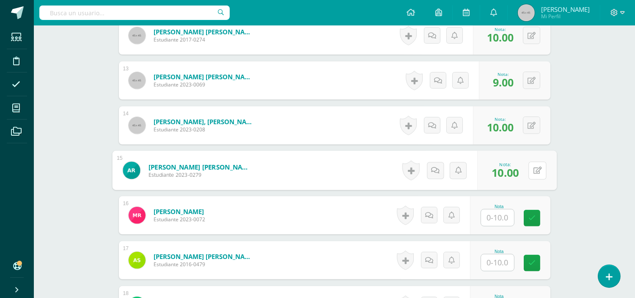
scroll to position [809, 0]
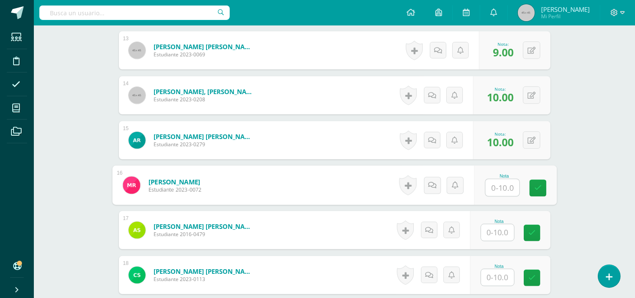
click at [491, 180] on input "text" at bounding box center [502, 187] width 34 height 17
type input "8"
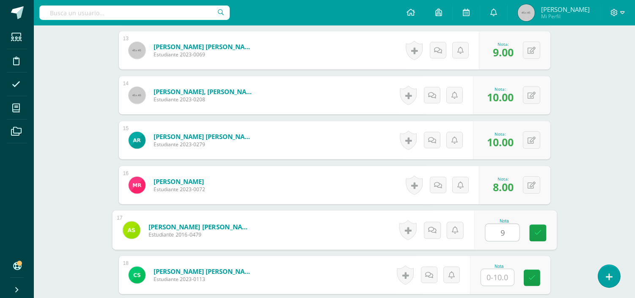
type input "9"
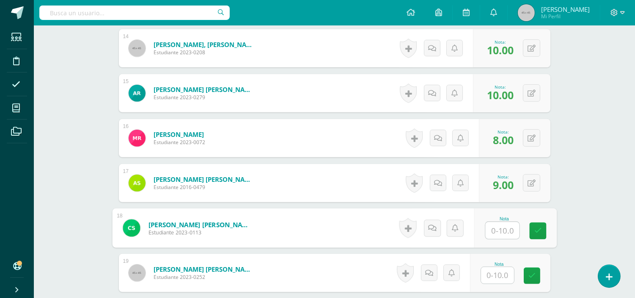
scroll to position [903, 0]
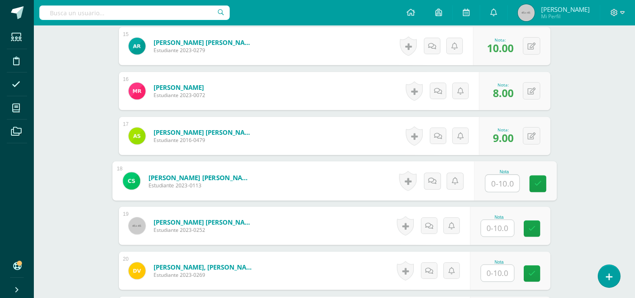
type input "7"
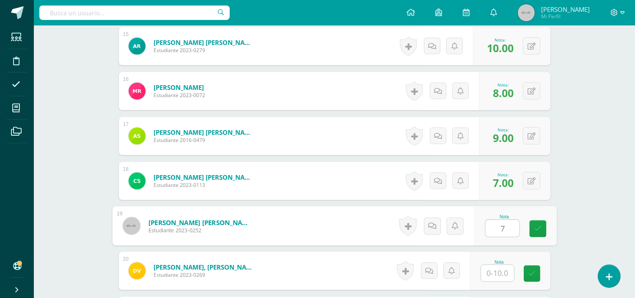
type input "7"
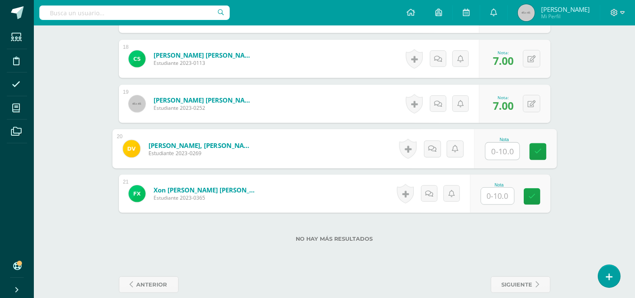
scroll to position [1036, 0]
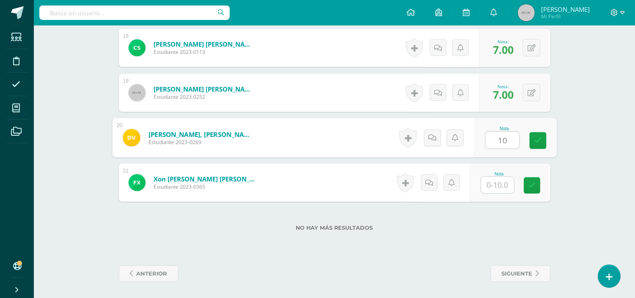
type input "10"
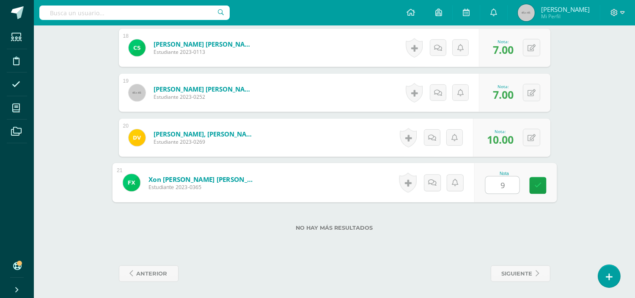
type input "9"
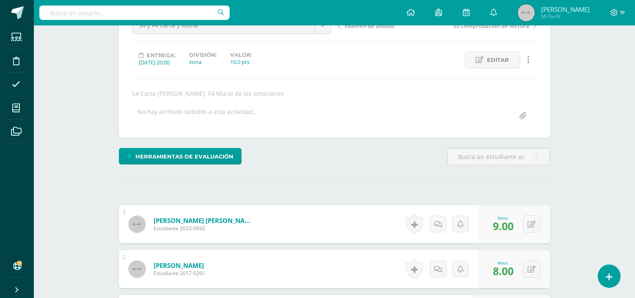
scroll to position [0, 0]
